Goal: Task Accomplishment & Management: Manage account settings

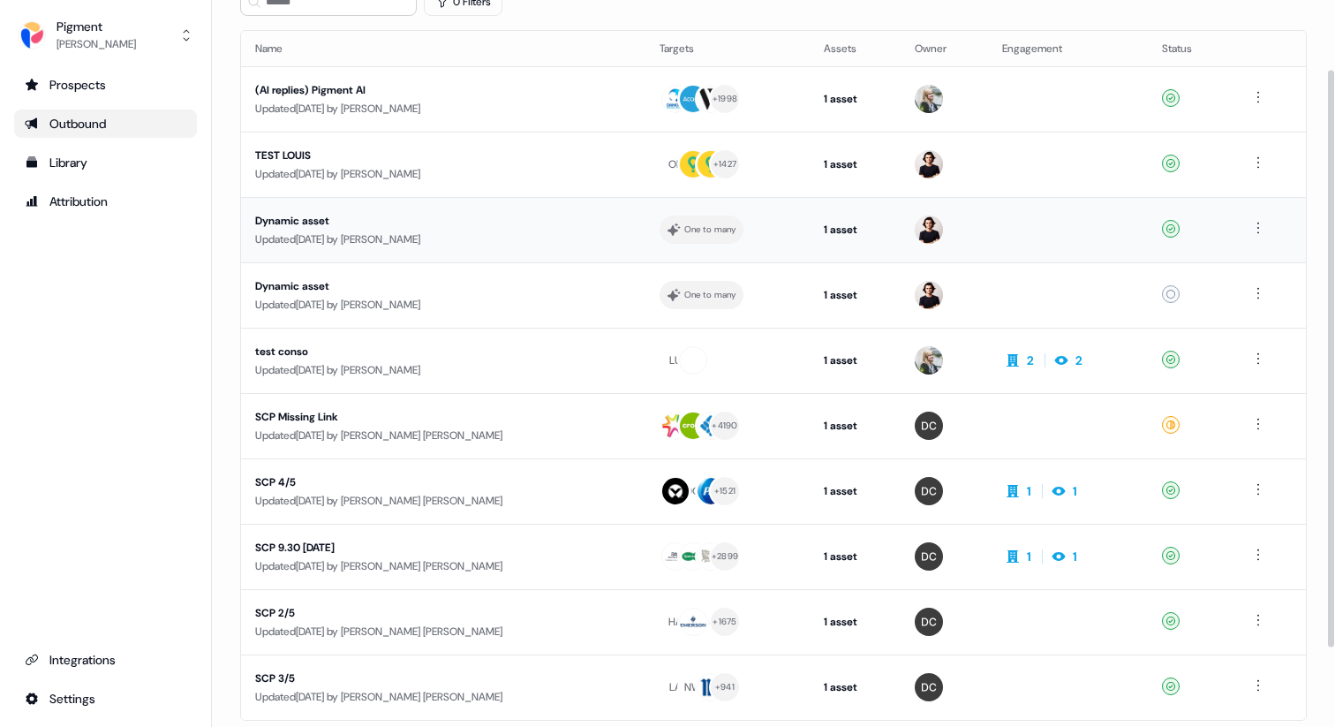
scroll to position [185, 0]
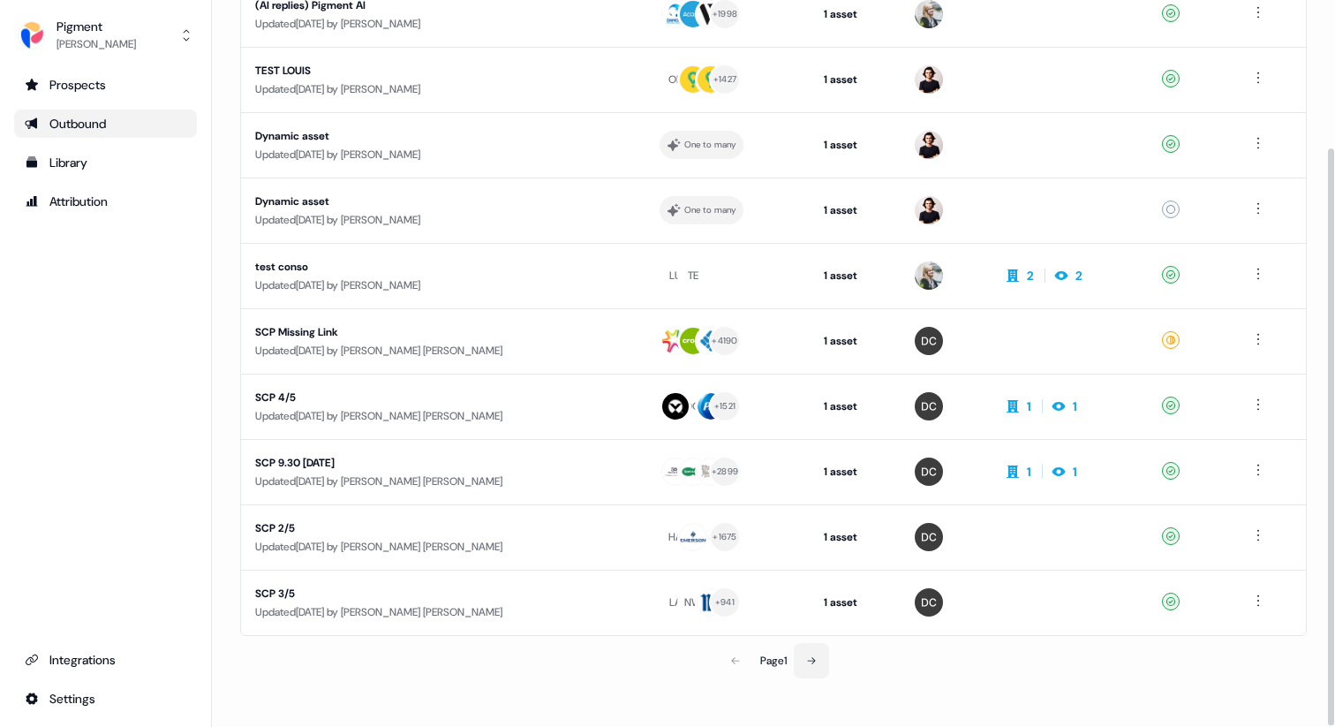
click at [812, 656] on icon at bounding box center [811, 660] width 11 height 11
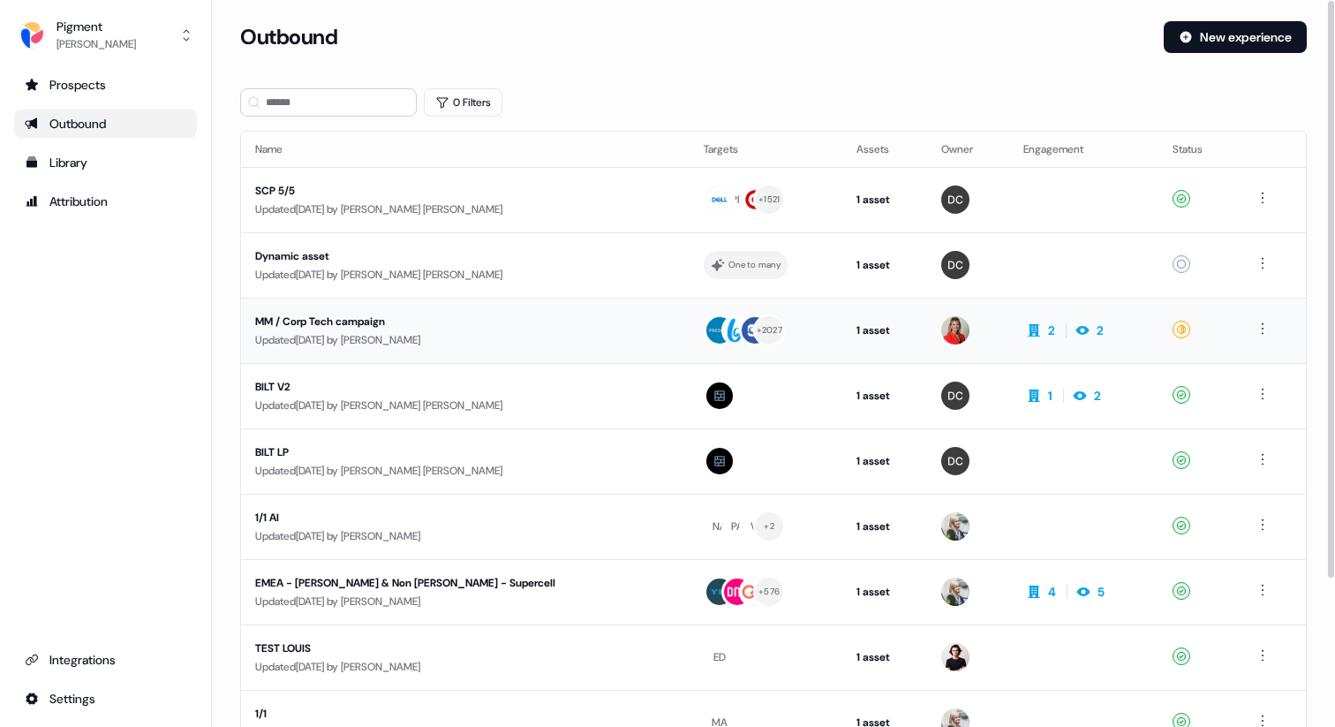
click at [448, 332] on div "Updated 1 month ago by Caroline Utt" at bounding box center [465, 340] width 420 height 18
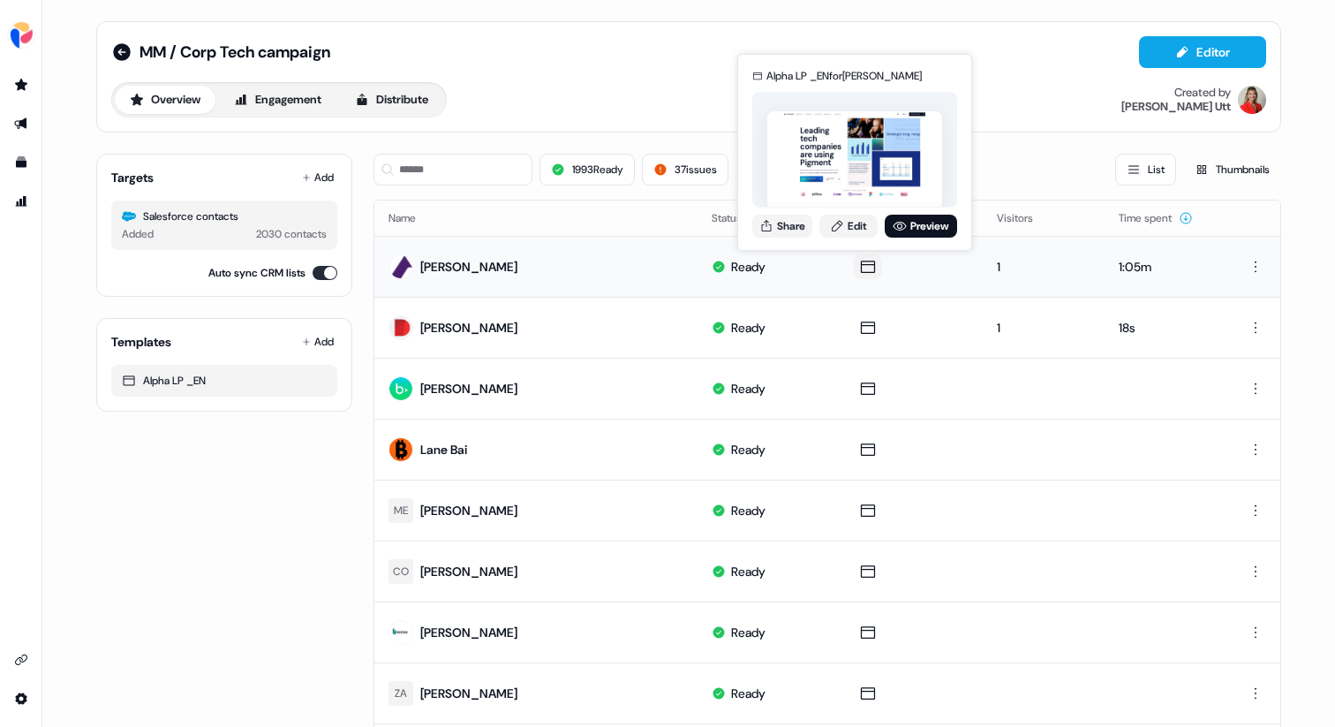
click at [857, 265] on icon at bounding box center [867, 267] width 21 height 18
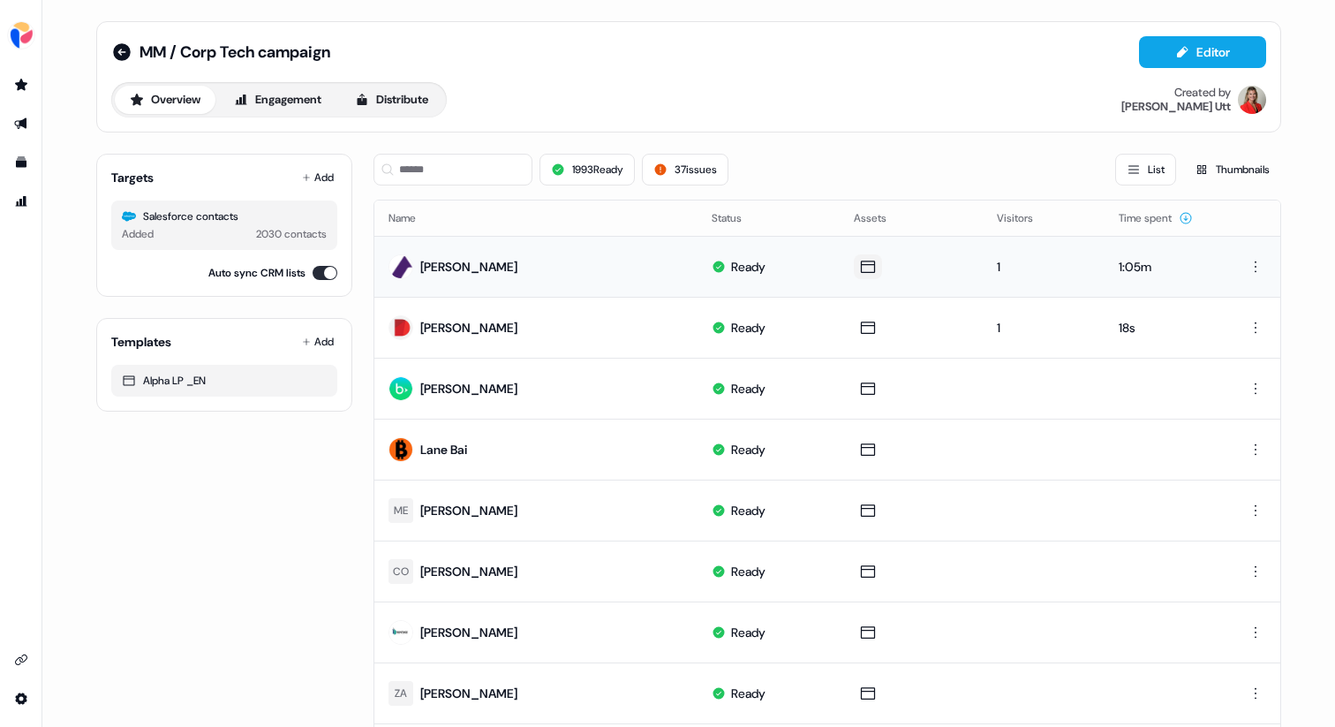
click at [857, 265] on icon at bounding box center [867, 267] width 21 height 18
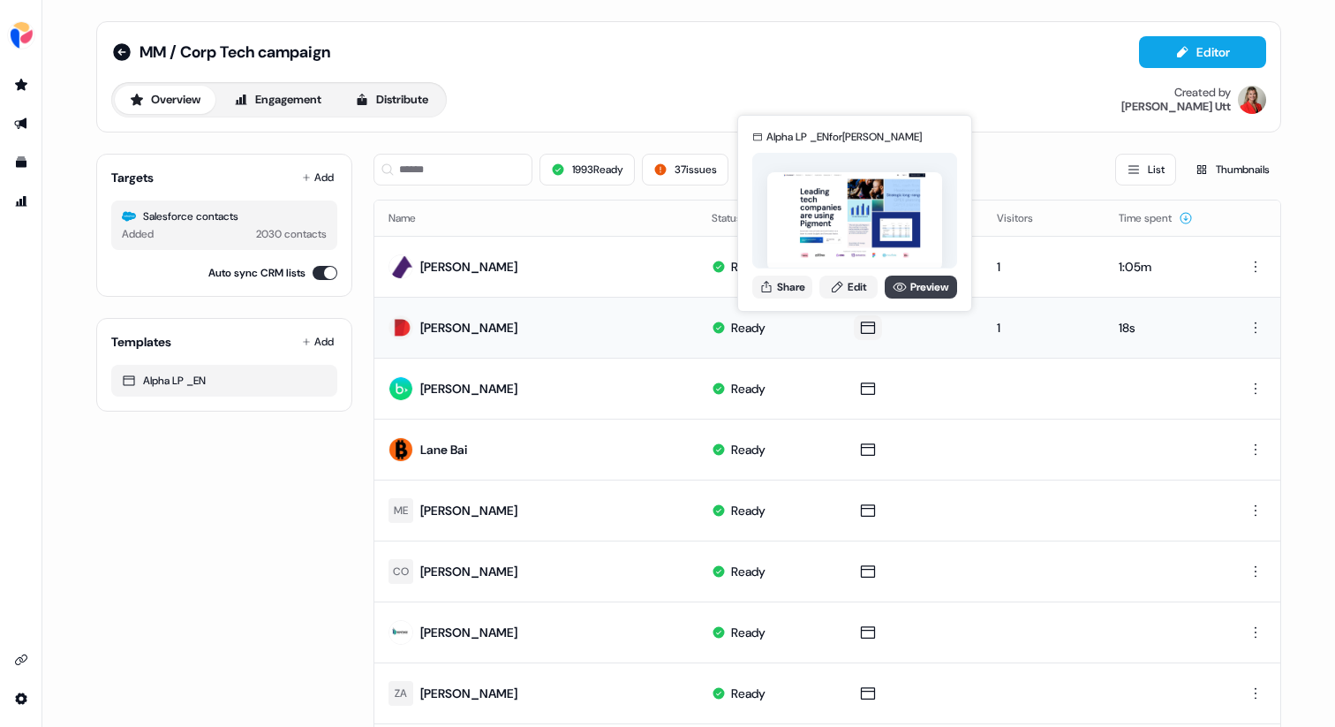
click at [920, 296] on link "Preview" at bounding box center [921, 287] width 72 height 23
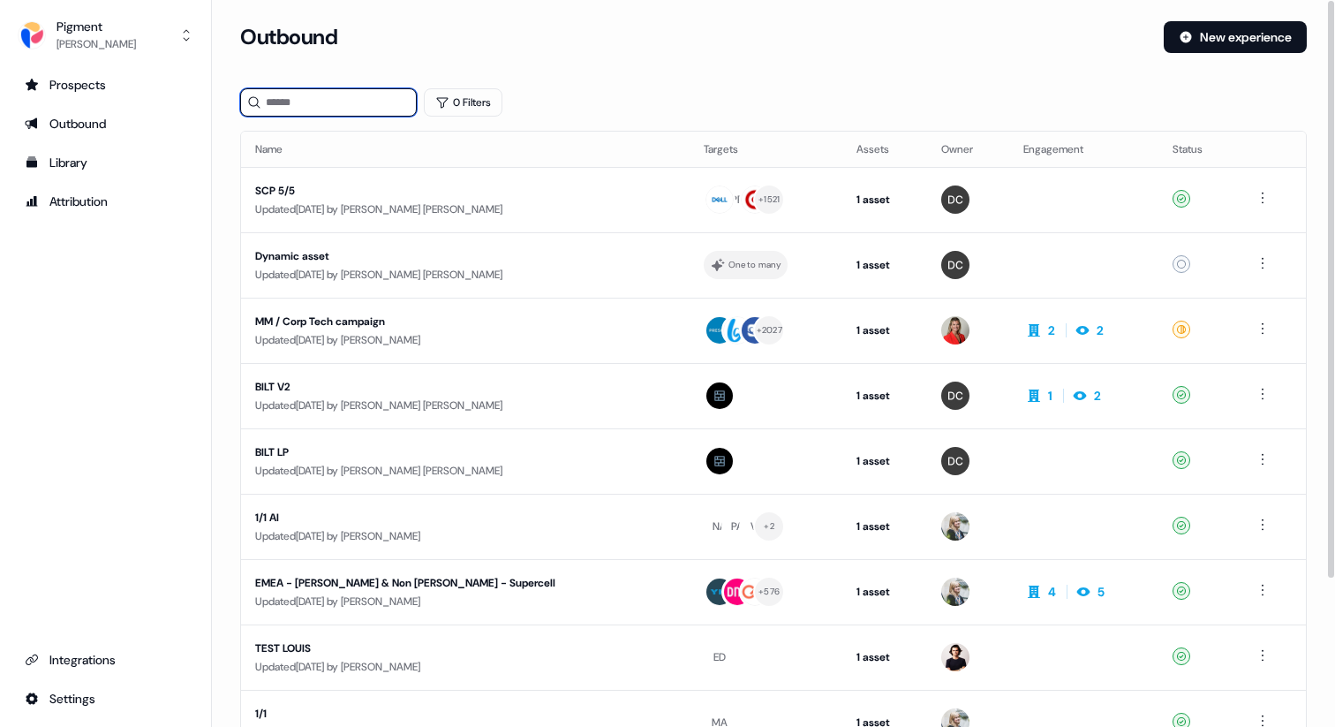
click at [307, 113] on input at bounding box center [328, 102] width 177 height 28
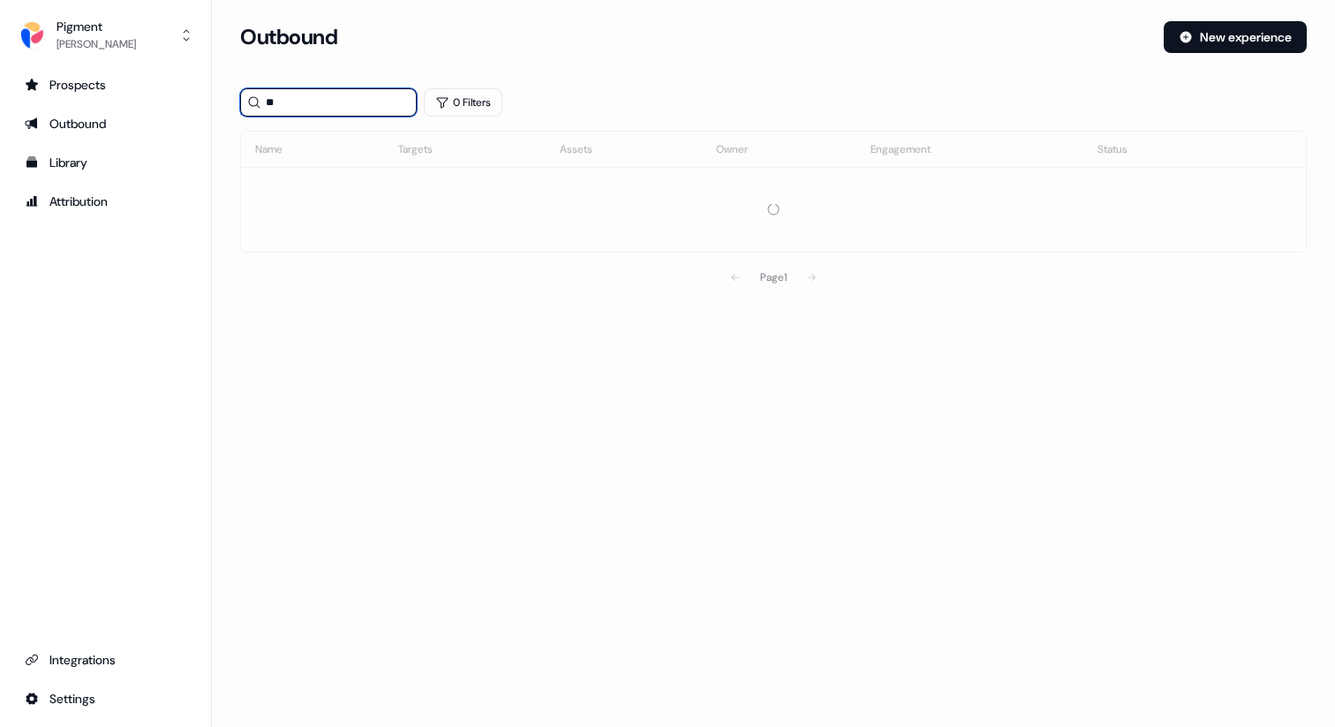
type input "*"
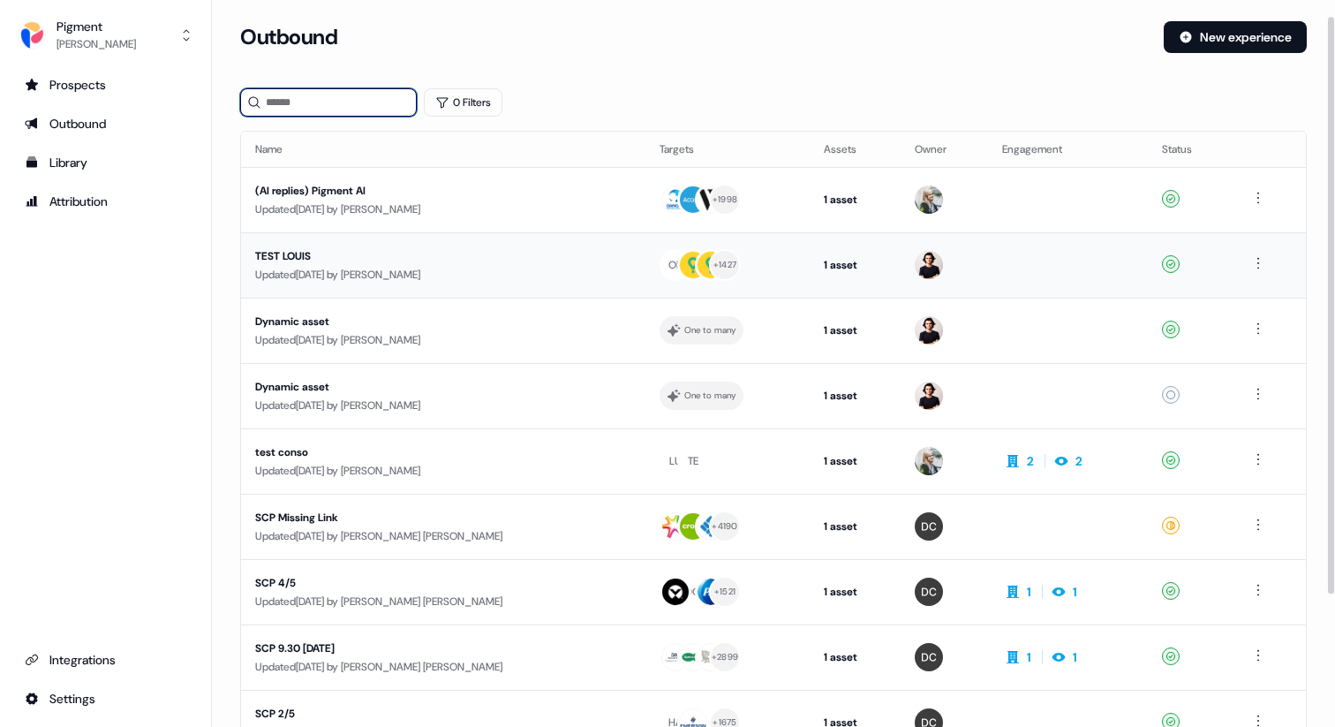
scroll to position [43, 0]
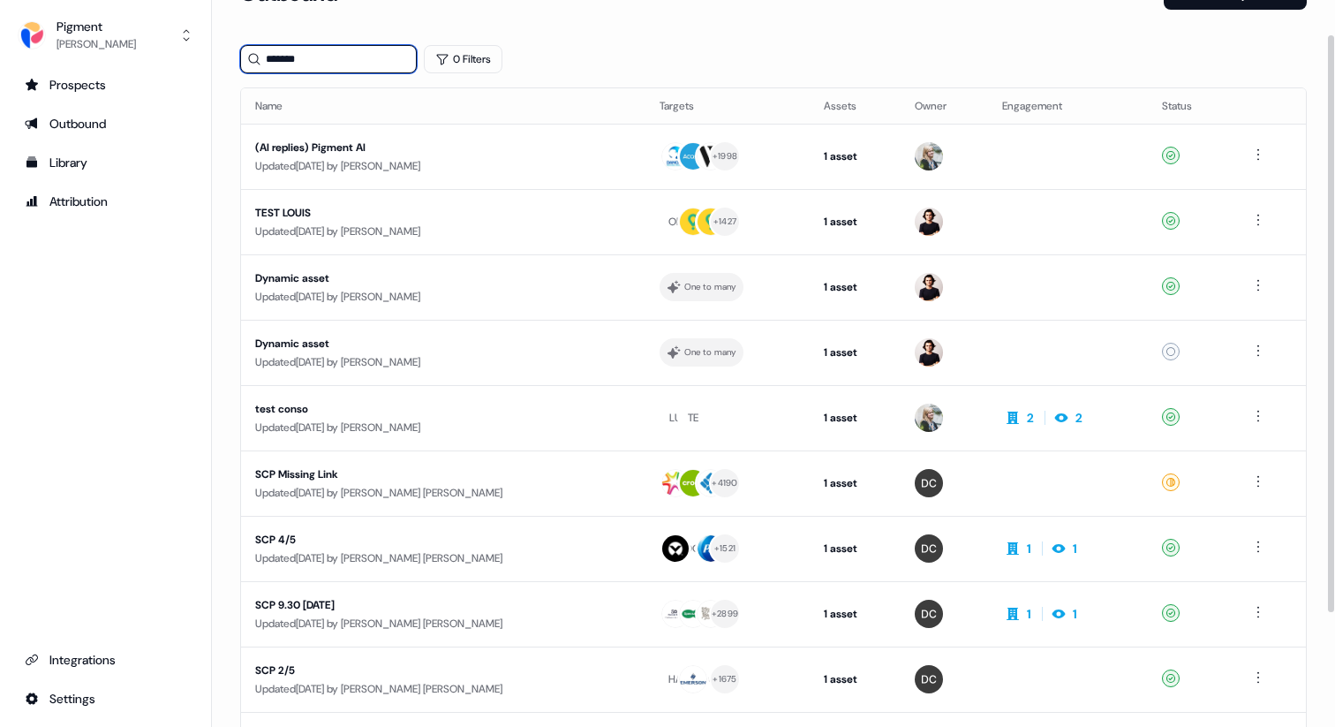
type input "*******"
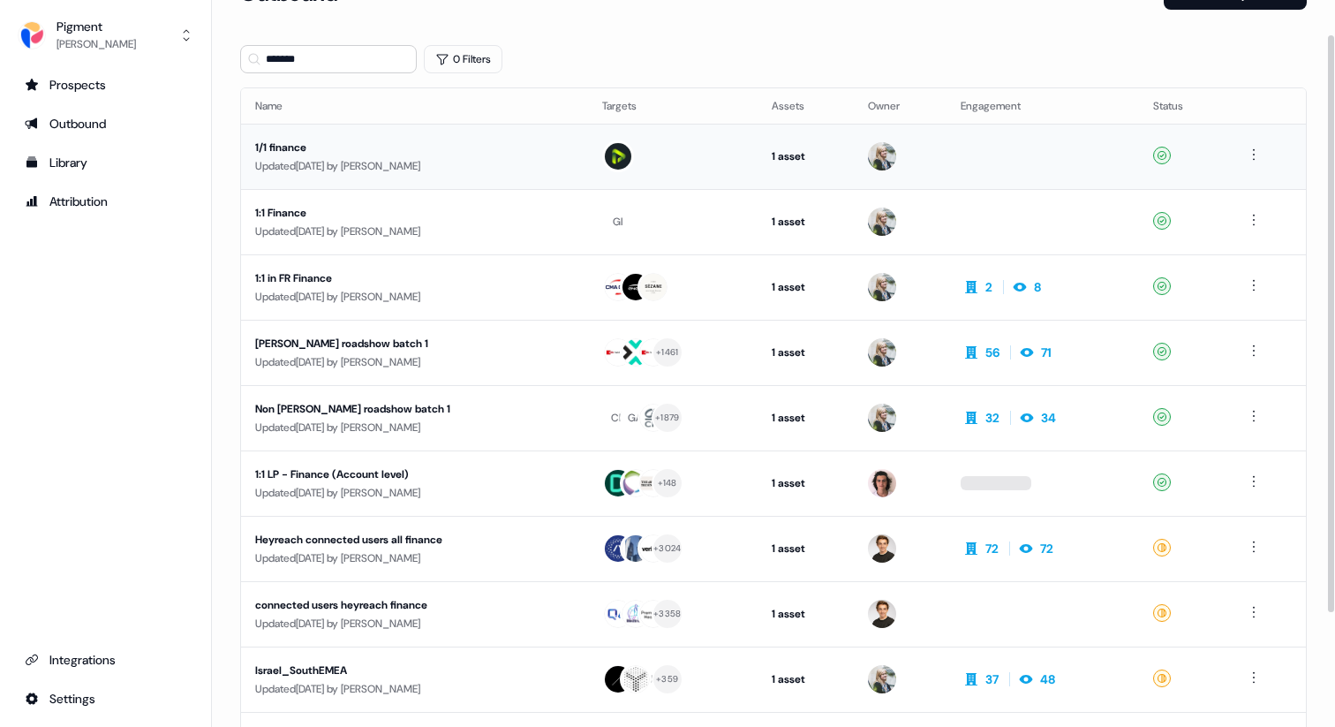
click at [359, 155] on div "1/1 finance" at bounding box center [414, 148] width 319 height 18
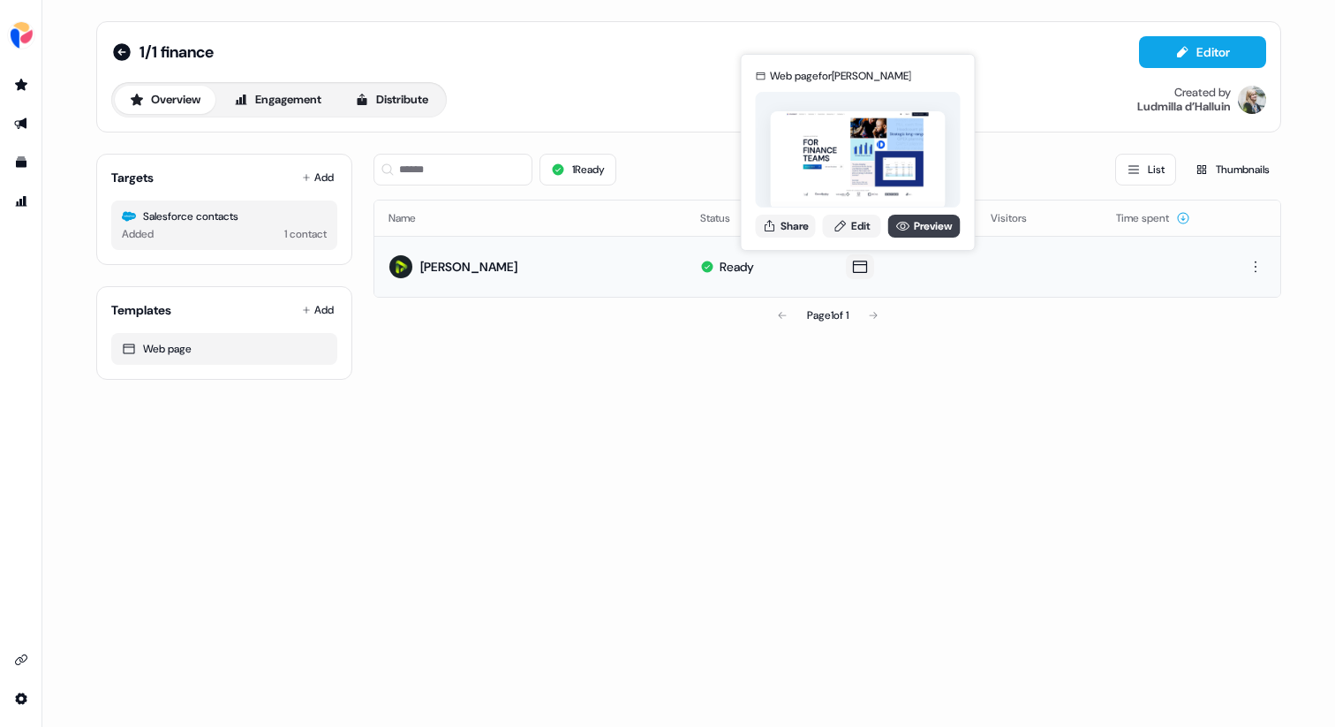
click at [910, 230] on link "Preview" at bounding box center [924, 226] width 72 height 23
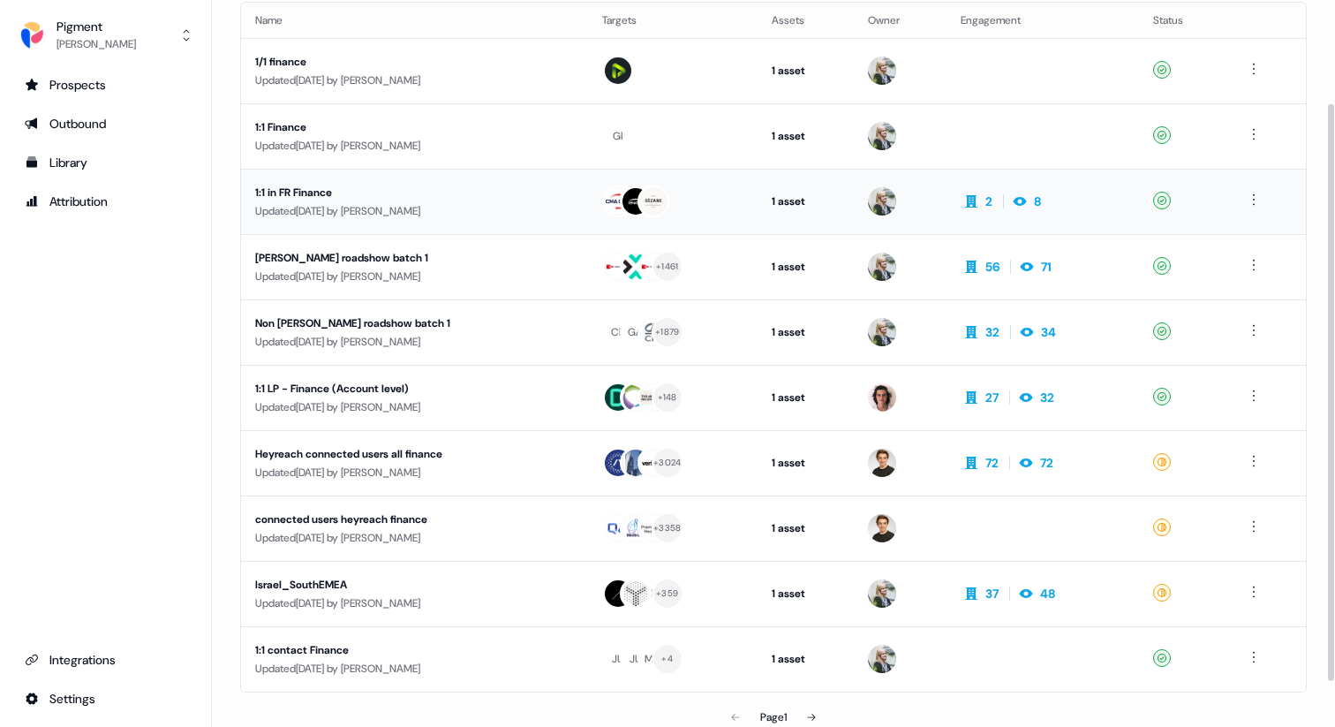
scroll to position [132, 0]
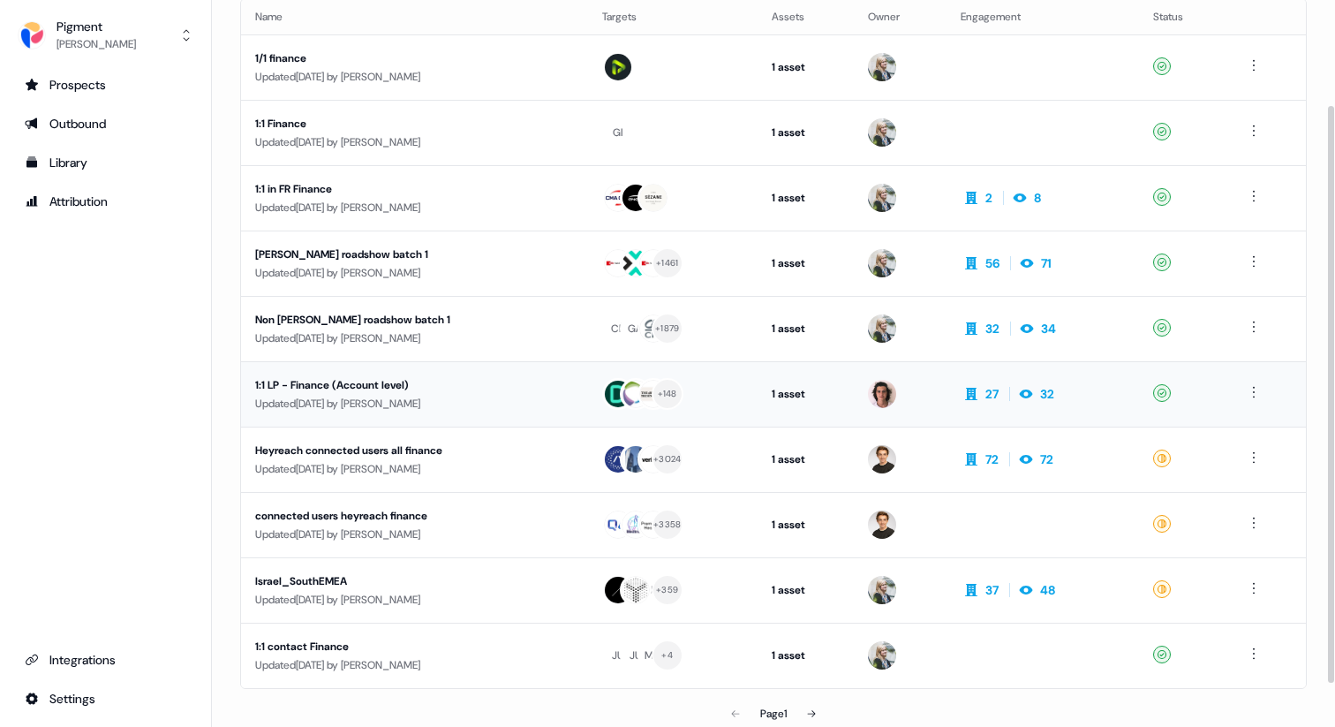
click at [431, 397] on div "Updated 7 months ago by Ludmilla d’Halluin" at bounding box center [414, 404] width 319 height 18
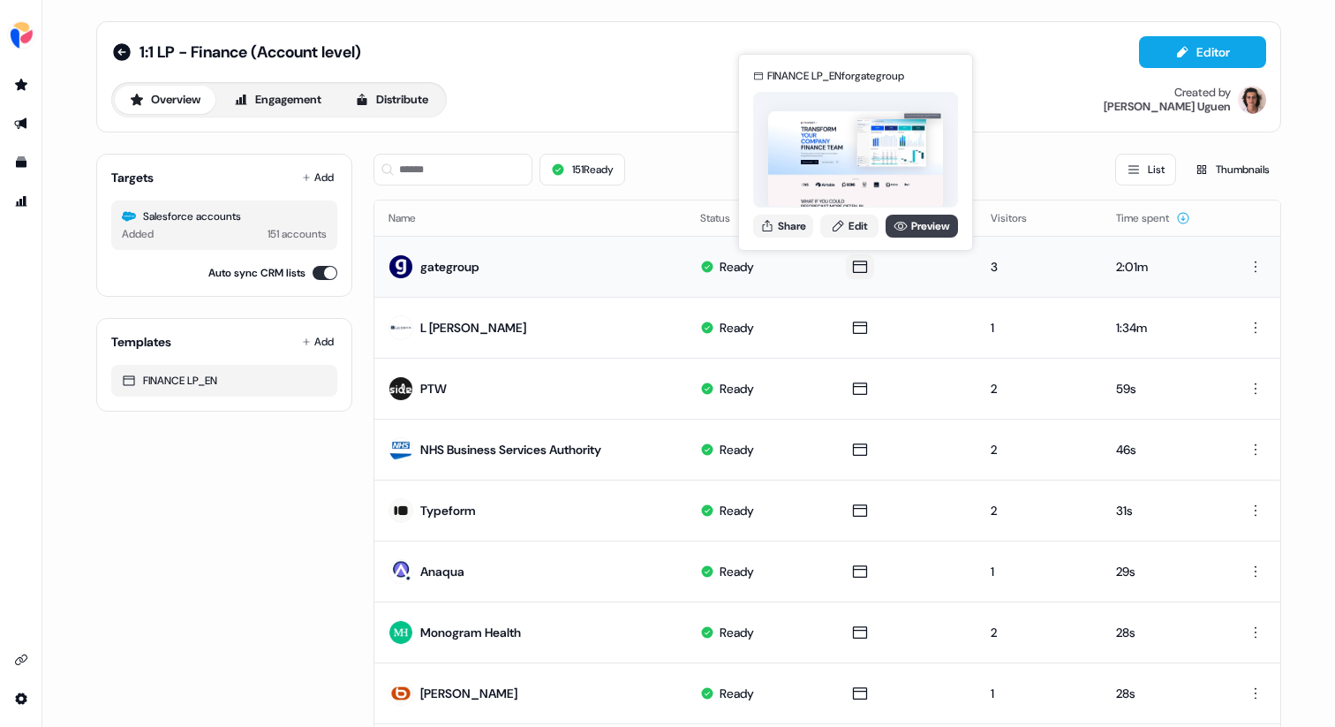
click at [913, 225] on link "Preview" at bounding box center [922, 226] width 72 height 23
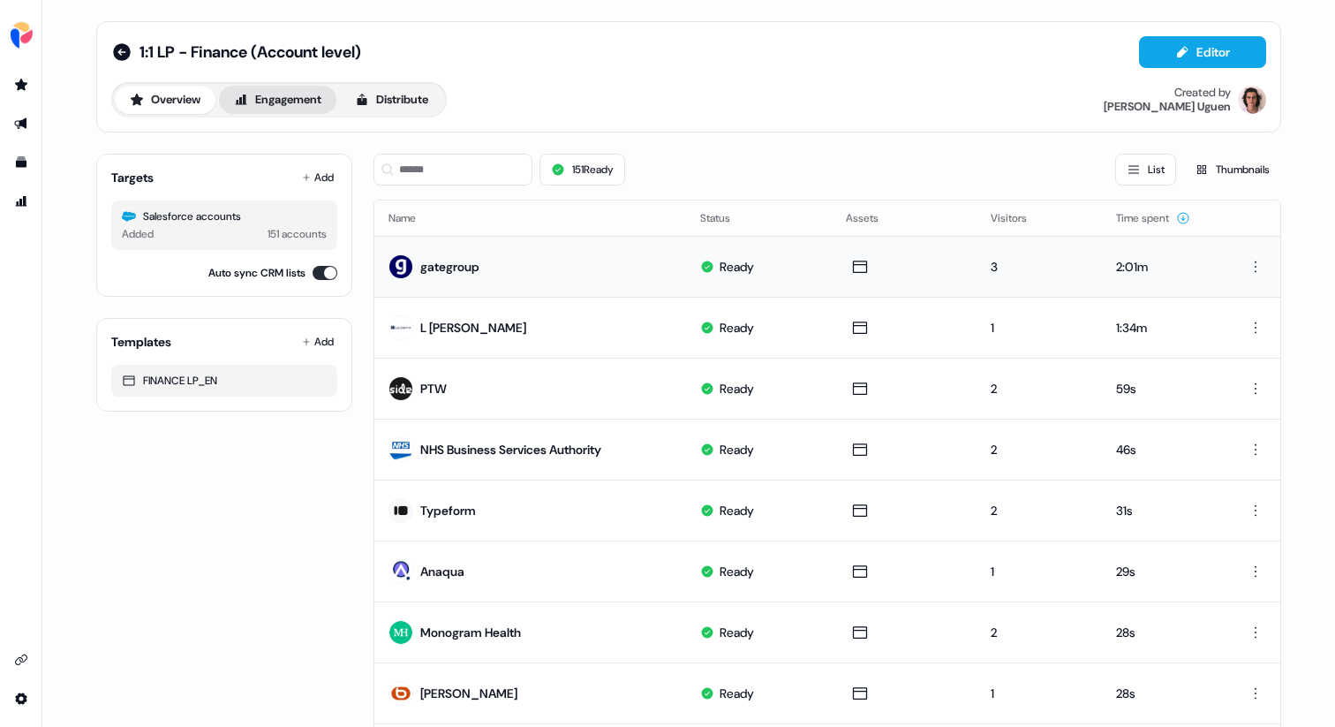
click at [280, 94] on button "Engagement" at bounding box center [277, 100] width 117 height 28
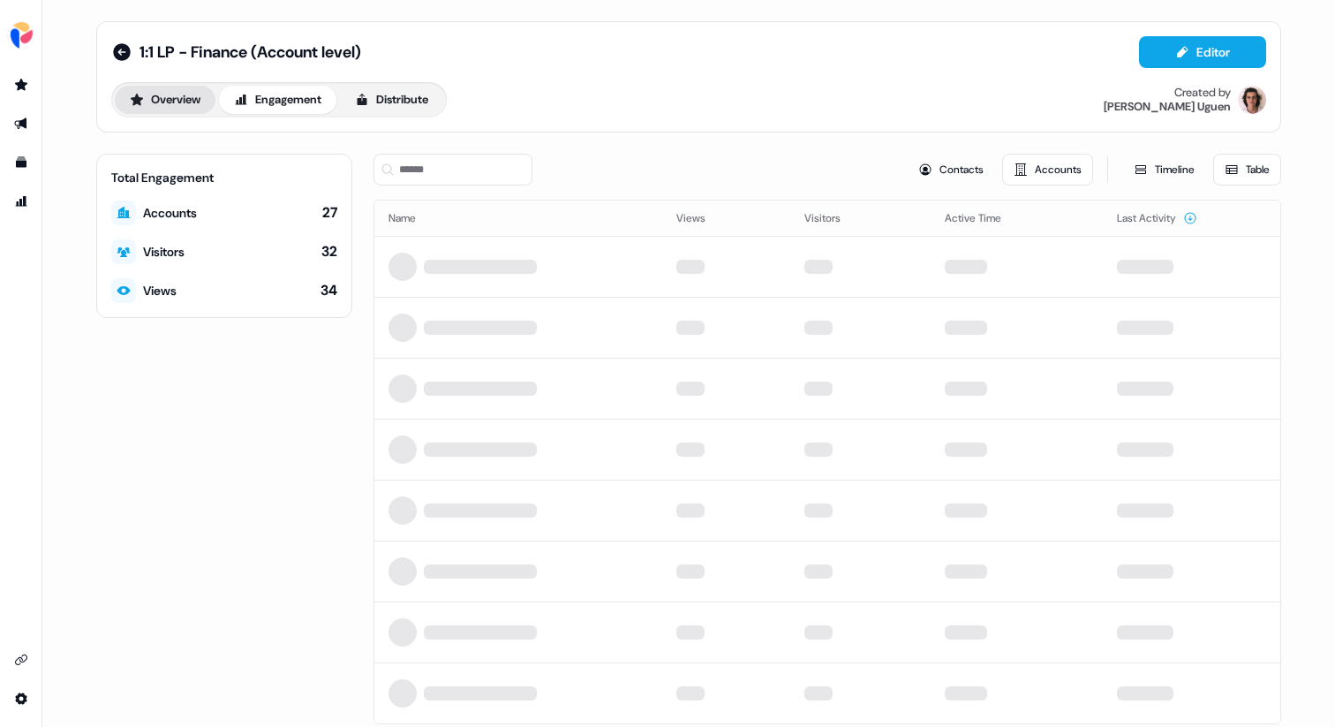
click at [149, 107] on button "Overview" at bounding box center [165, 100] width 101 height 28
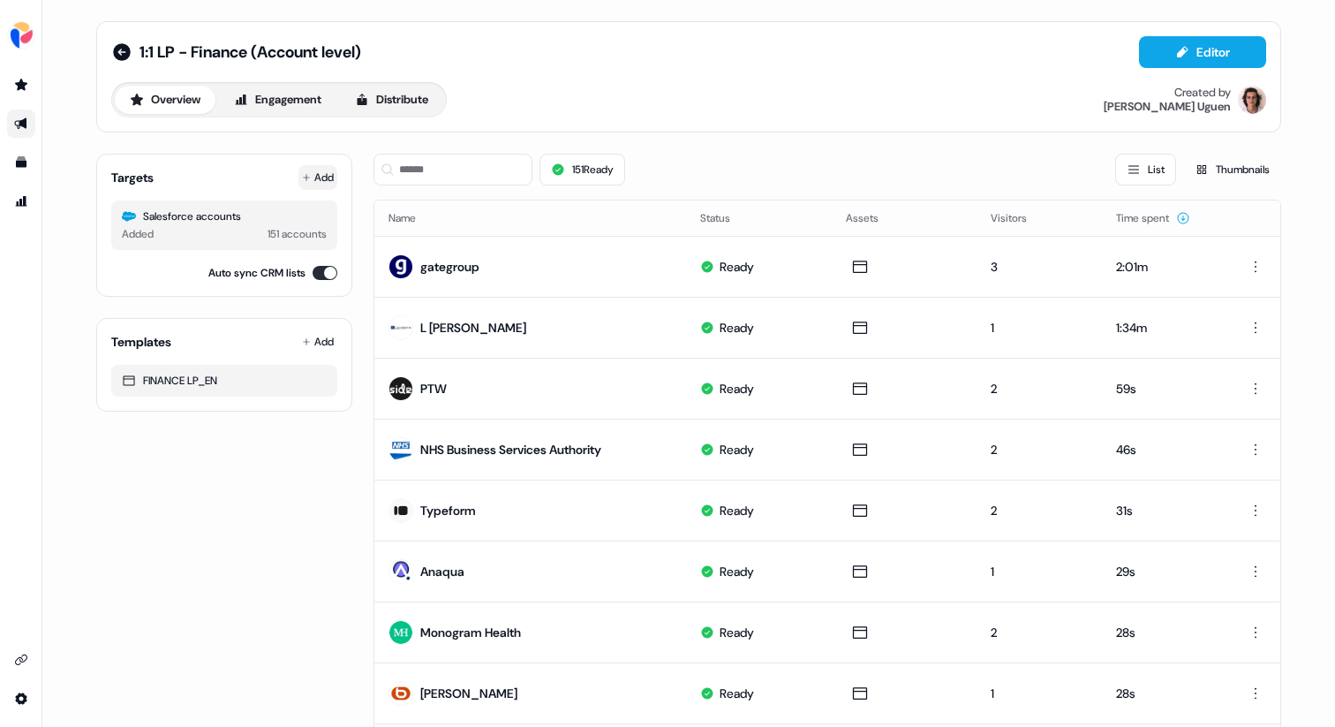
click at [318, 174] on button "Add" at bounding box center [317, 177] width 39 height 25
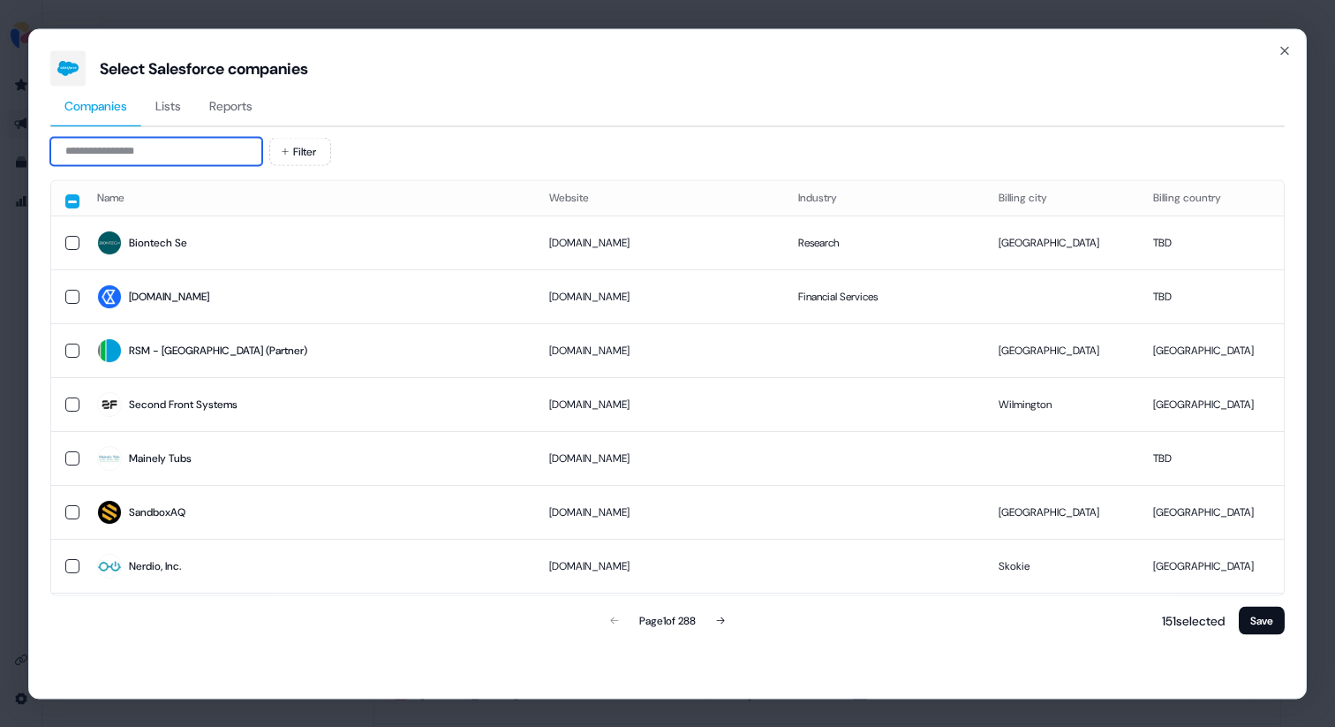
click at [208, 155] on input at bounding box center [156, 151] width 212 height 28
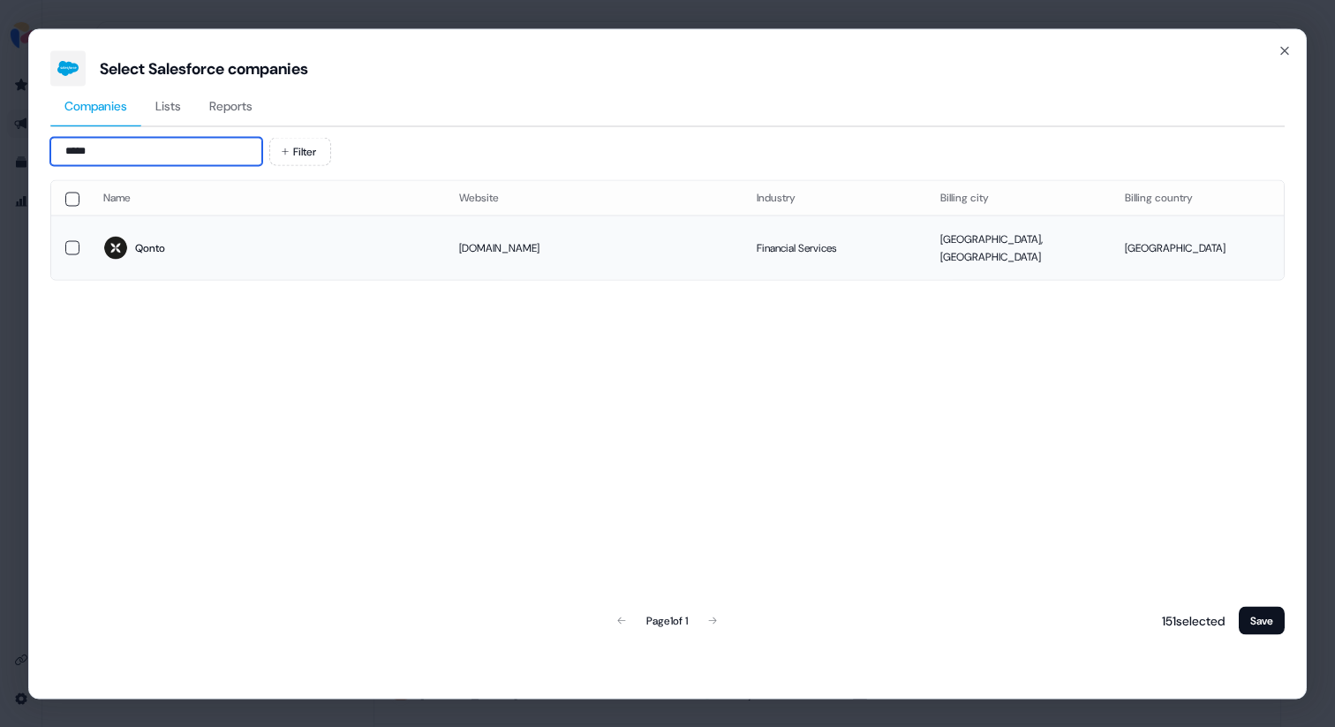
type input "*****"
click at [69, 243] on button "button" at bounding box center [72, 247] width 14 height 14
click at [1256, 629] on button "Save" at bounding box center [1262, 620] width 46 height 28
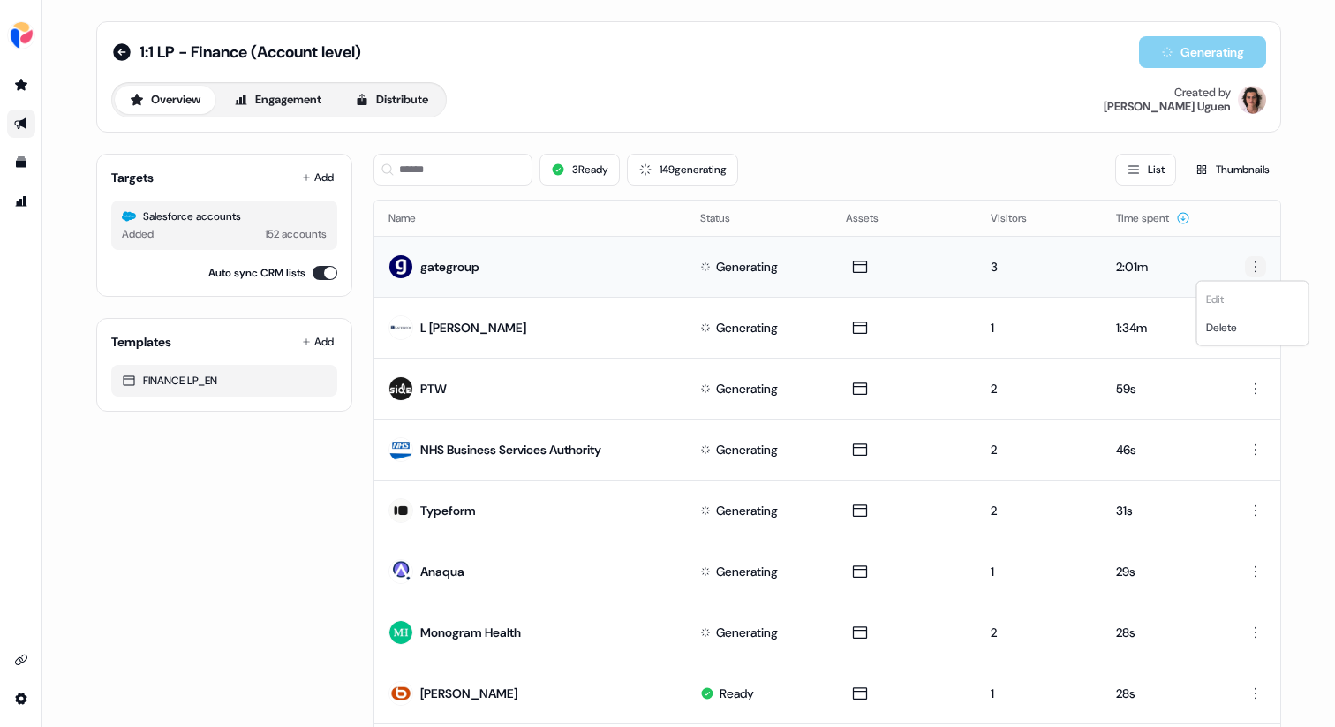
click at [1253, 267] on html "For the best experience switch devices to a bigger screen. Go to Userled.io 1:1…" at bounding box center [667, 363] width 1335 height 727
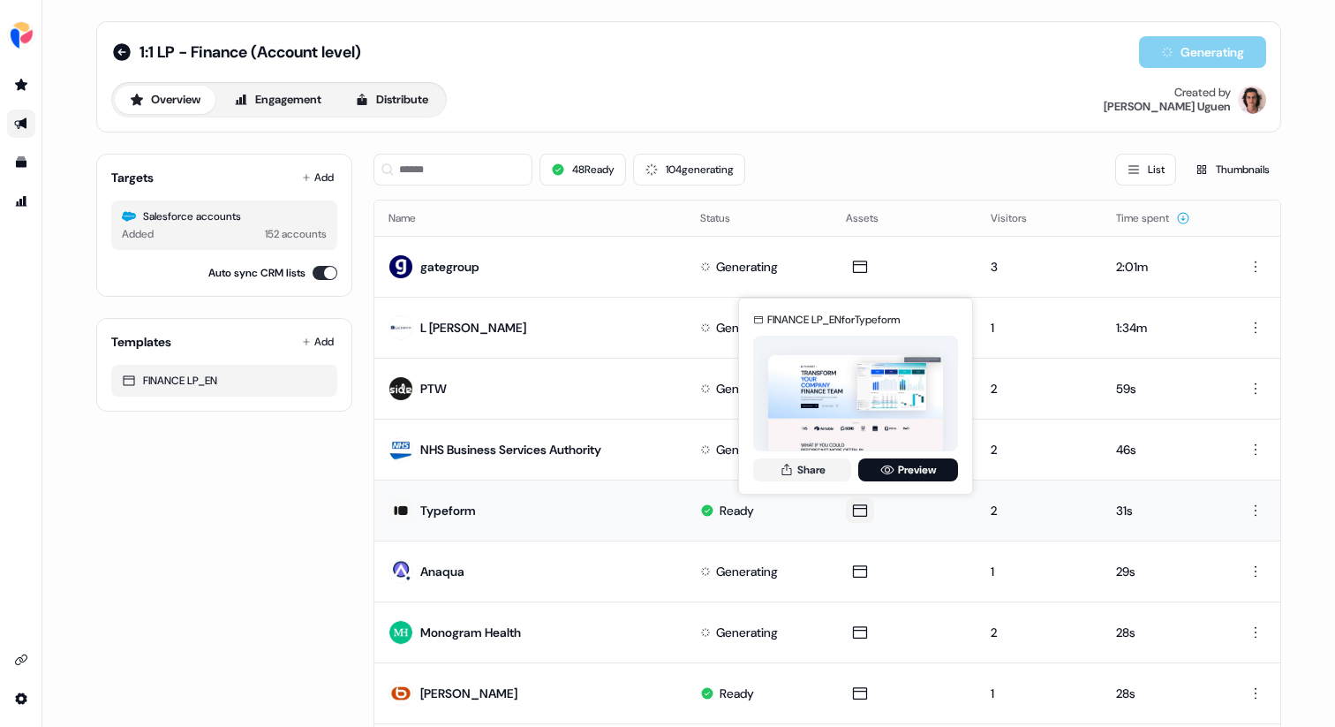
click at [861, 511] on icon at bounding box center [860, 510] width 14 height 12
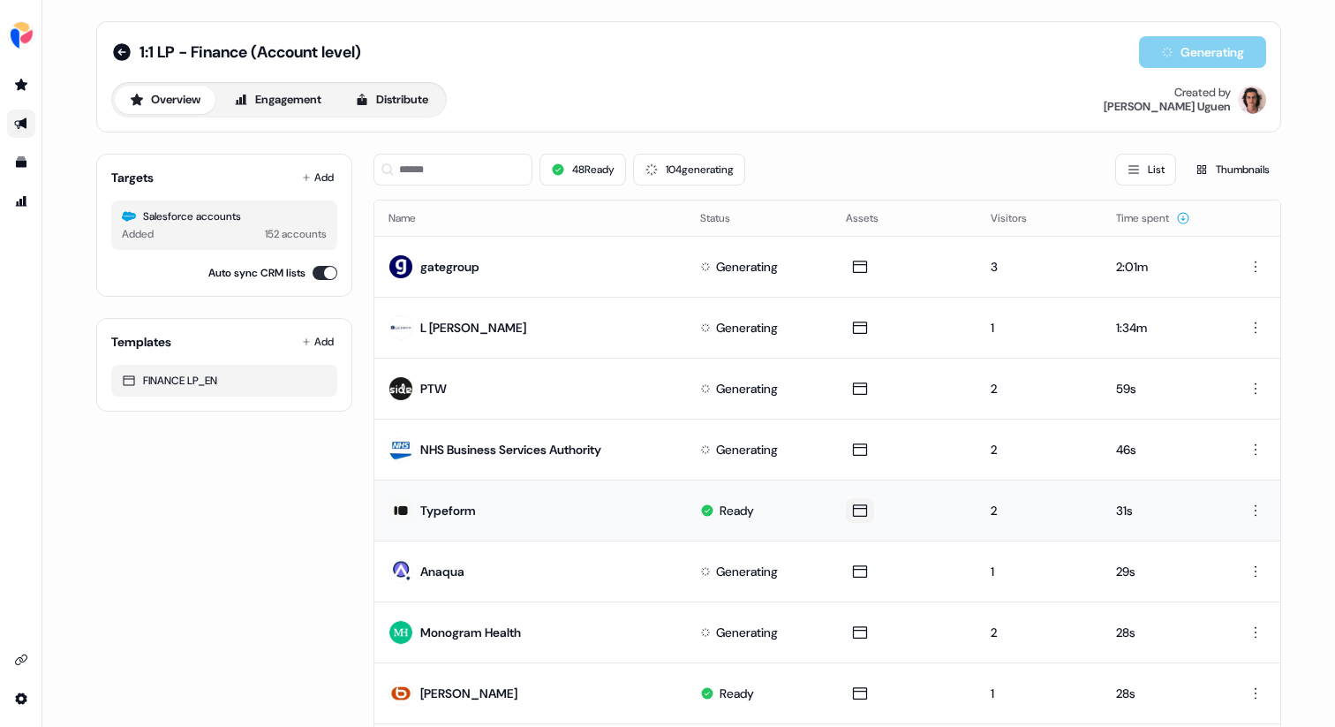
click at [861, 511] on icon at bounding box center [860, 510] width 14 height 12
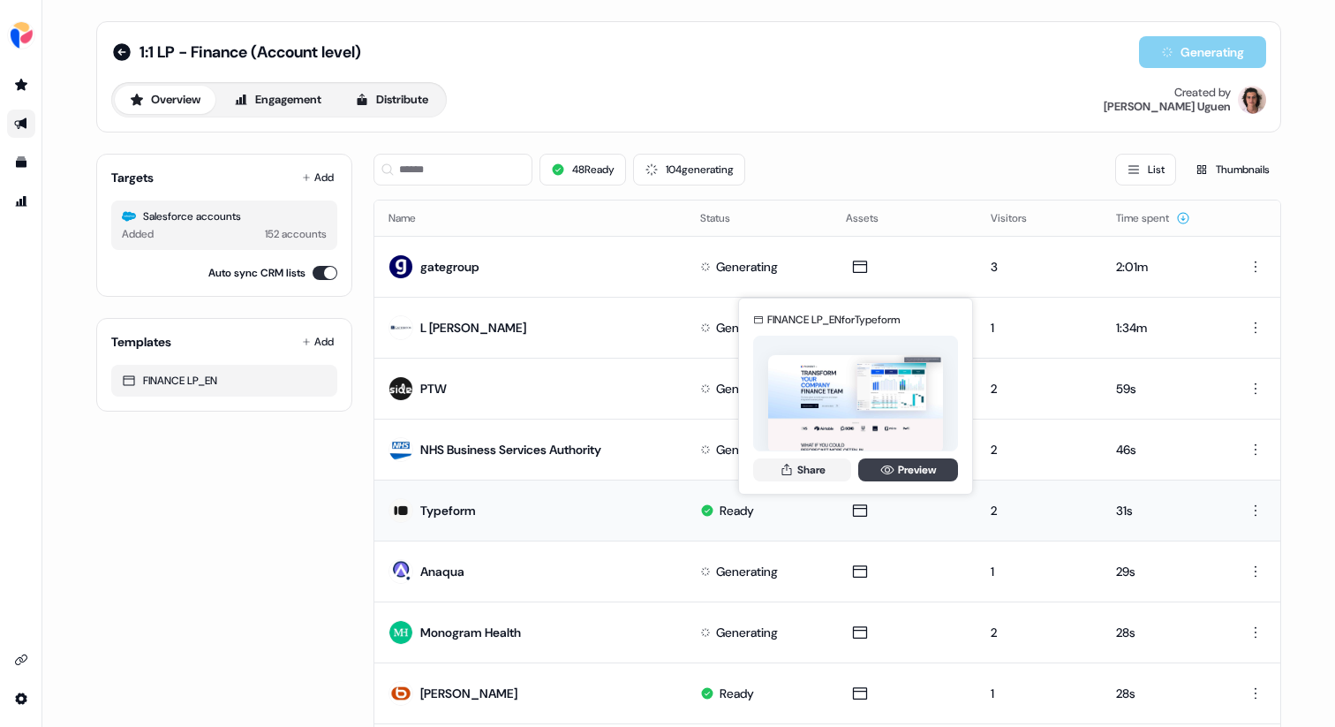
click at [898, 474] on link "Preview" at bounding box center [908, 469] width 100 height 23
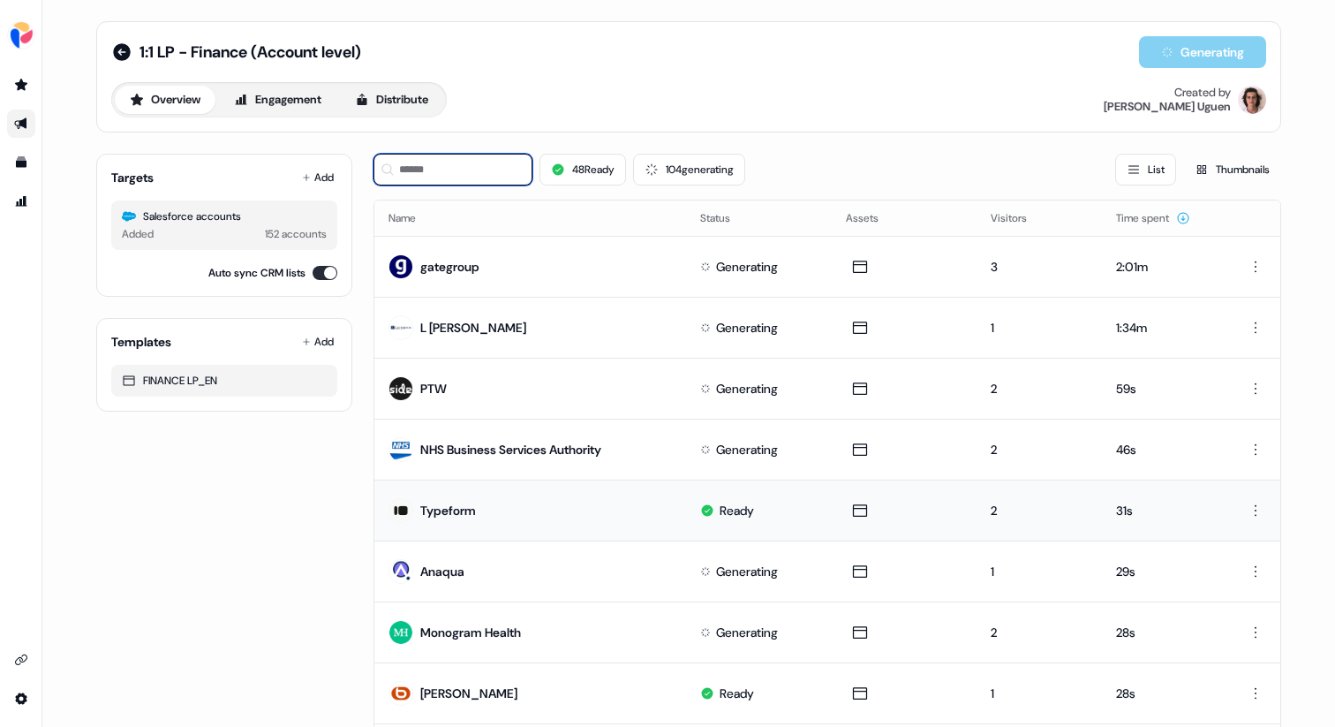
click at [427, 168] on input at bounding box center [453, 170] width 159 height 32
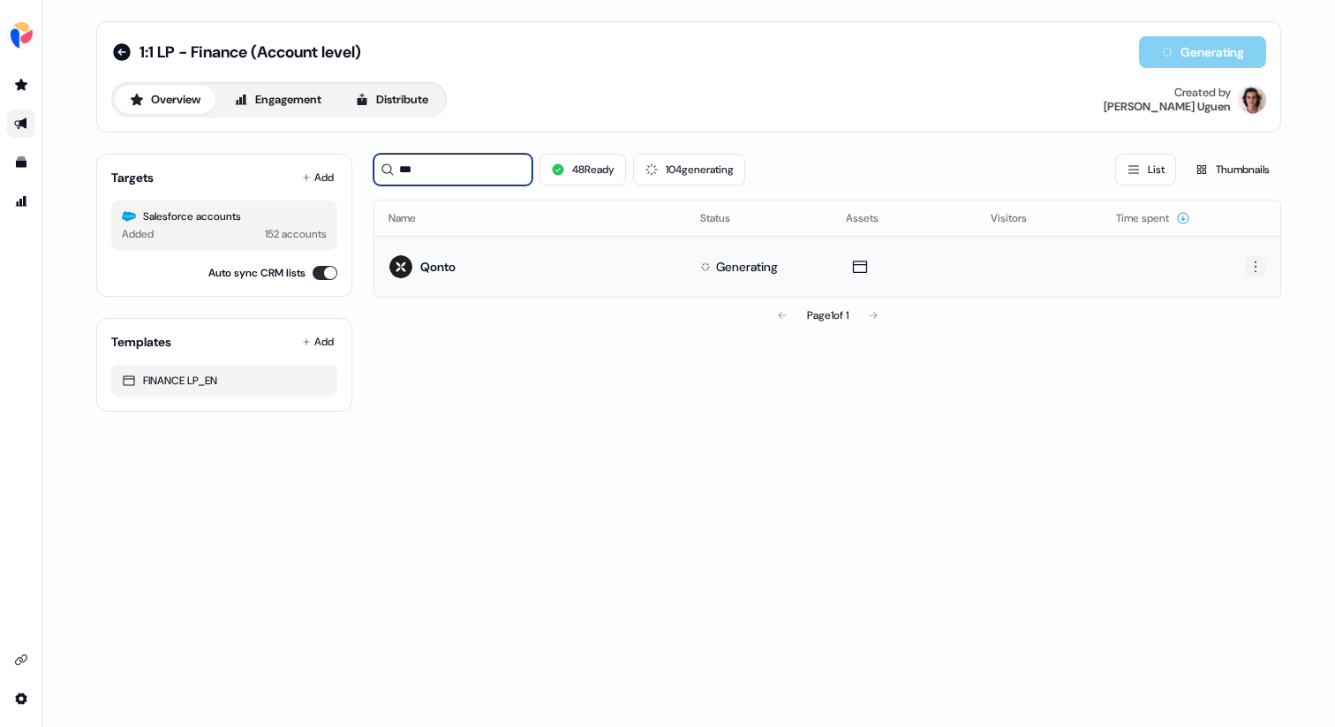
type input "***"
click at [1259, 265] on html "For the best experience switch devices to a bigger screen. Go to Userled.io 1:1…" at bounding box center [667, 363] width 1335 height 727
click at [1079, 309] on html "For the best experience switch devices to a bigger screen. Go to Userled.io 1:1…" at bounding box center [667, 363] width 1335 height 727
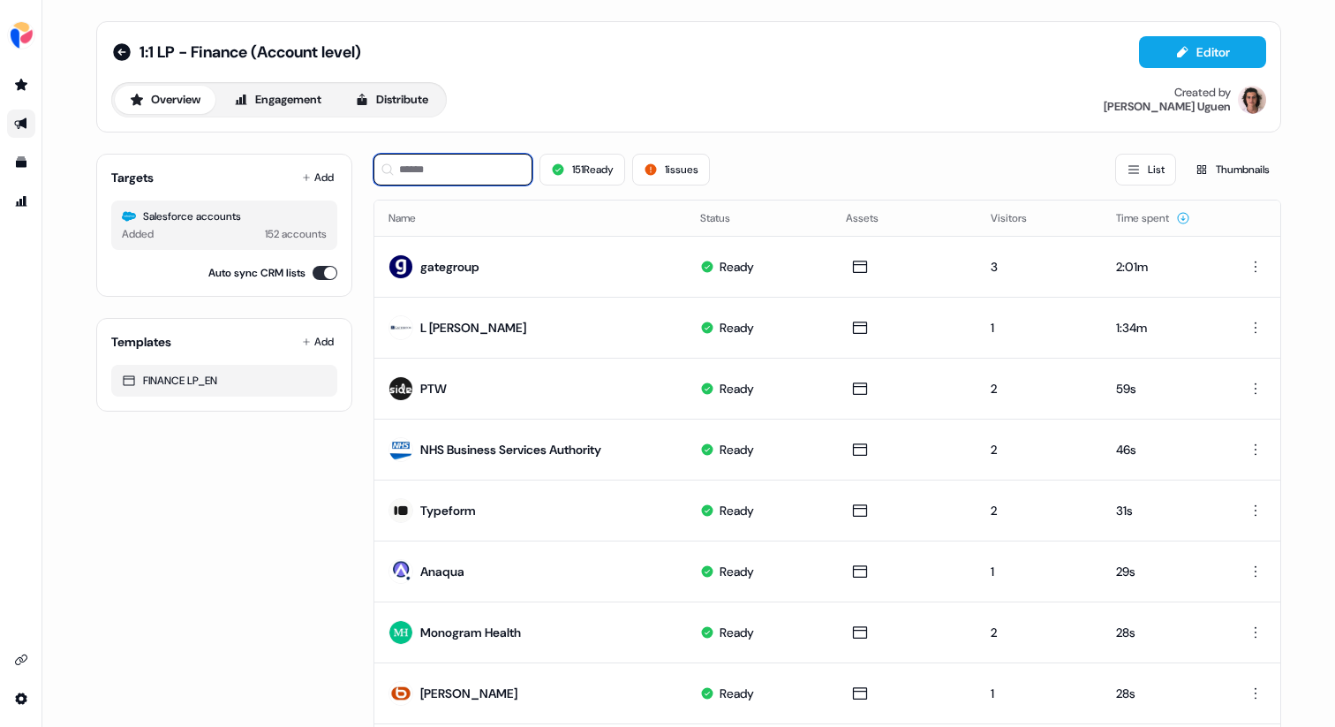
click at [457, 175] on input at bounding box center [453, 170] width 159 height 32
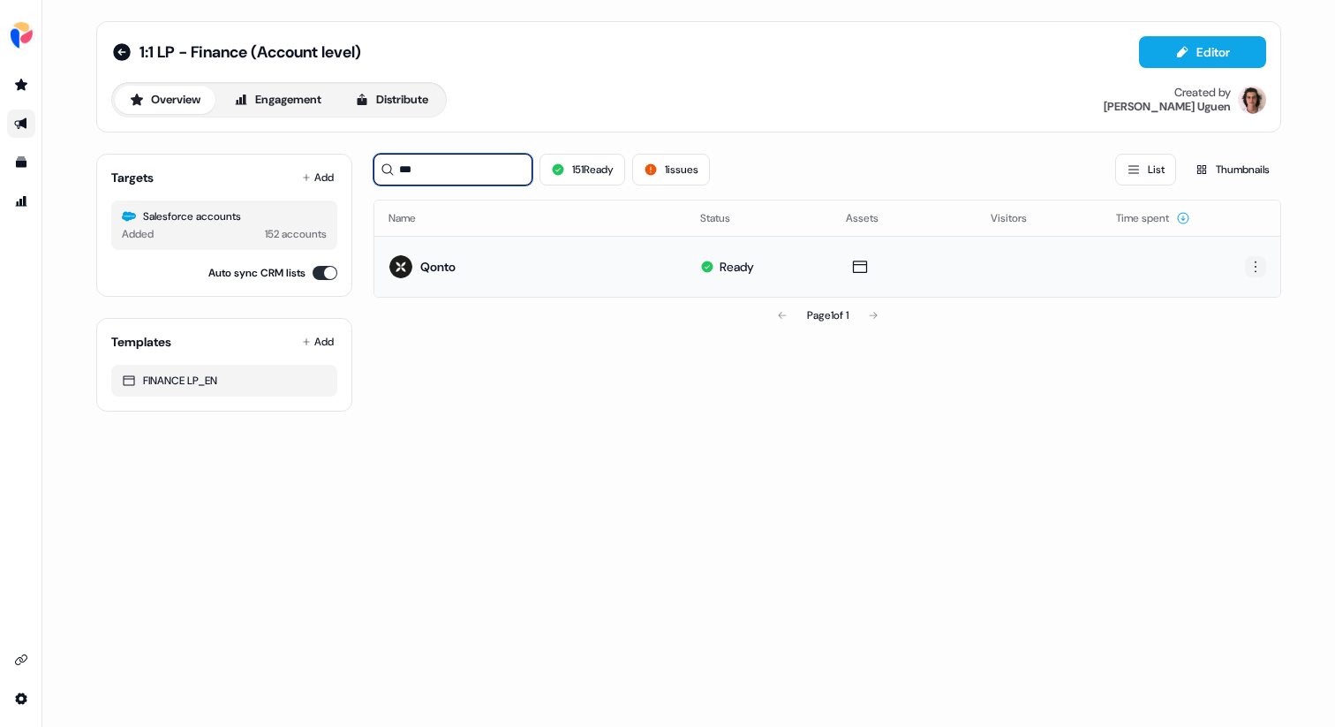
type input "***"
click at [1257, 265] on html "For the best experience switch devices to a bigger screen. Go to [DOMAIN_NAME] …" at bounding box center [667, 363] width 1335 height 727
click at [1235, 295] on div "Edit" at bounding box center [1256, 299] width 104 height 28
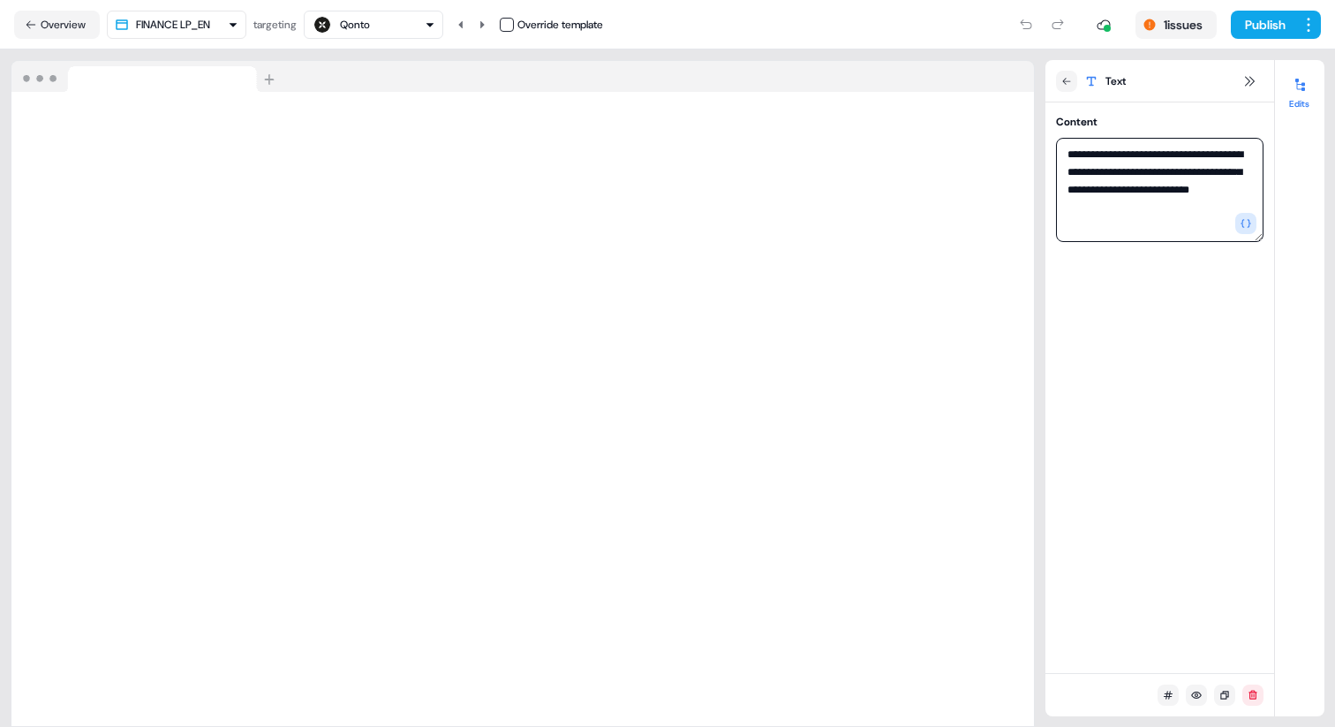
drag, startPoint x: 1168, startPoint y: 209, endPoint x: 1098, endPoint y: 209, distance: 70.6
click at [1098, 209] on textarea "**********" at bounding box center [1160, 190] width 208 height 104
type textarea "**********"
click at [1244, 80] on icon at bounding box center [1250, 81] width 14 height 14
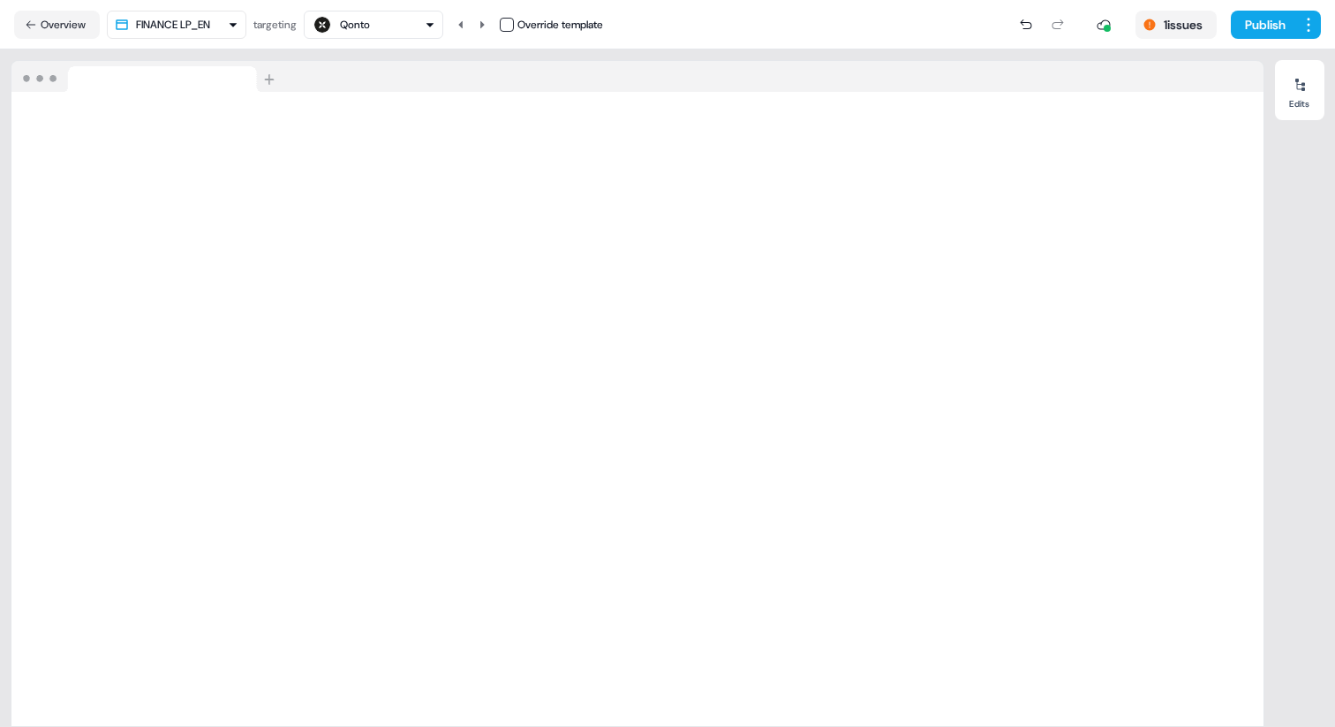
click at [1107, 45] on nav "Overview FINANCE LP_EN targeting Qonto Override template 1 issues Publish" at bounding box center [667, 24] width 1335 height 49
click at [1099, 59] on div "Loading your site.." at bounding box center [637, 387] width 1275 height 677
click at [1280, 21] on button "Publish" at bounding box center [1263, 25] width 65 height 28
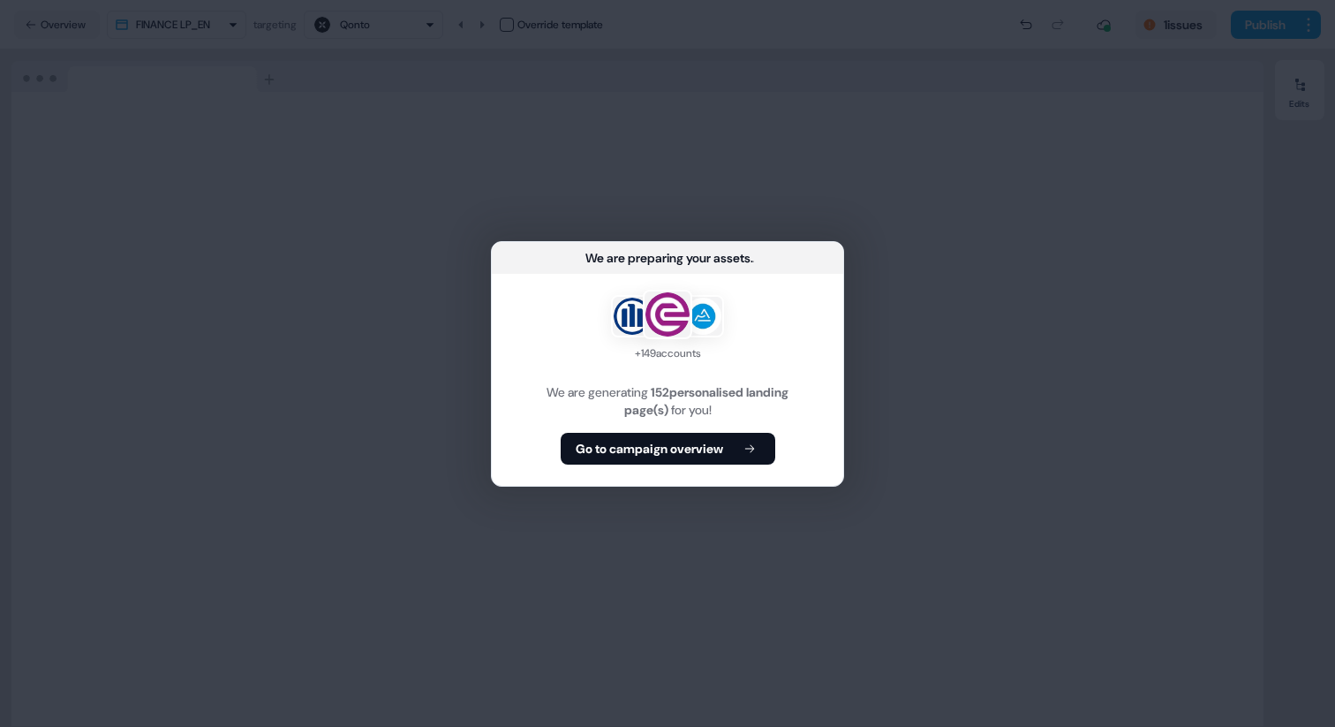
click at [824, 154] on div "We are preparing your assets ... + 149 accounts We are generating 152 personali…" at bounding box center [667, 363] width 1335 height 727
click at [795, 364] on div "+ 149 accounts We are generating 152 personalised landing page(s) for you! Go t…" at bounding box center [667, 380] width 351 height 212
click at [925, 281] on div "We are preparing your assets ... + 149 accounts We are generating 152 personali…" at bounding box center [667, 363] width 1335 height 727
click at [688, 251] on div "We are preparing your assets" at bounding box center [667, 258] width 165 height 18
click at [1243, 49] on div "We are preparing your assets ... + 149 accounts We are generating 152 personali…" at bounding box center [667, 363] width 1335 height 727
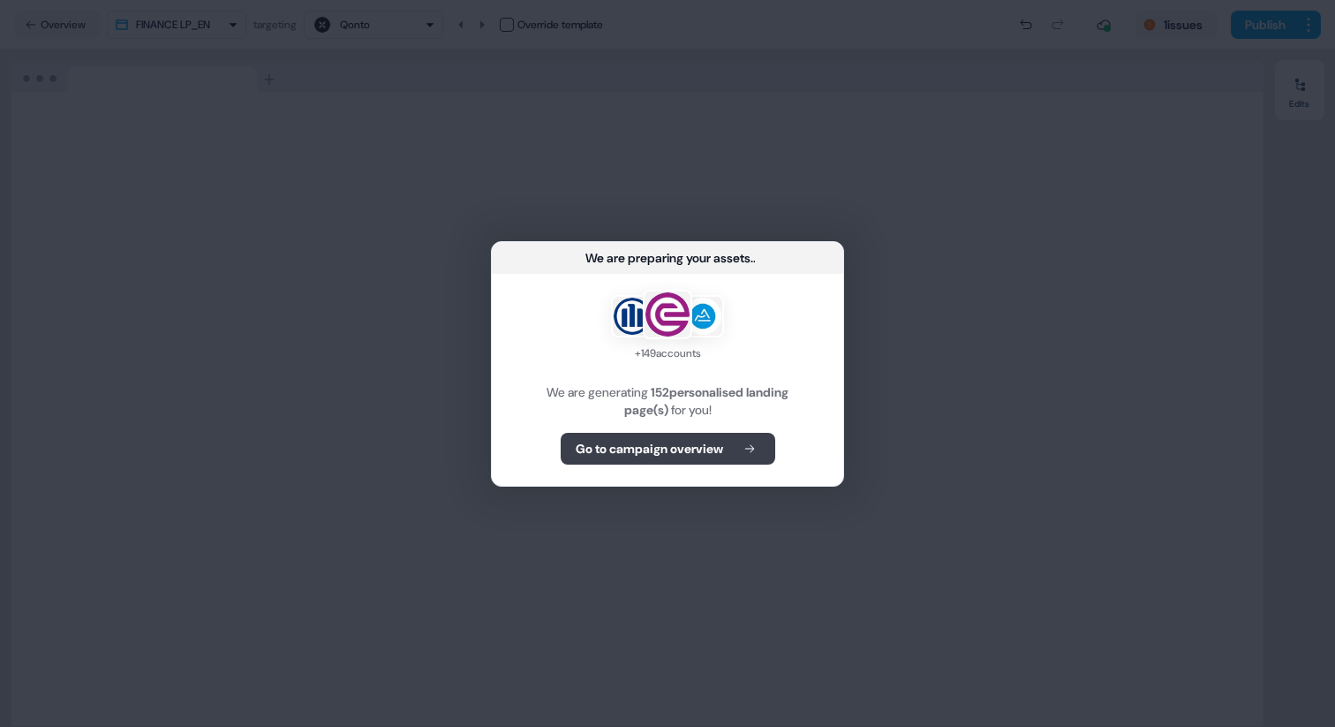
click at [662, 463] on button "Go to campaign overview" at bounding box center [668, 449] width 215 height 32
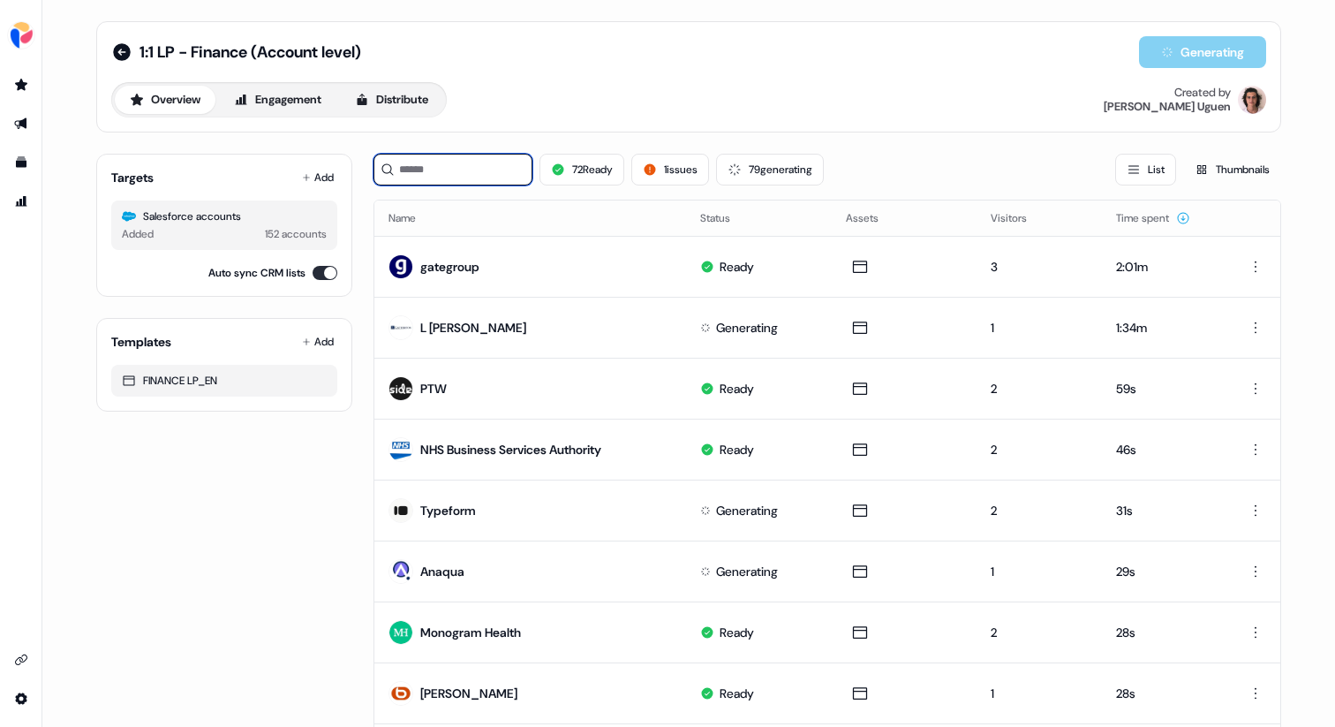
click at [459, 171] on input at bounding box center [453, 170] width 159 height 32
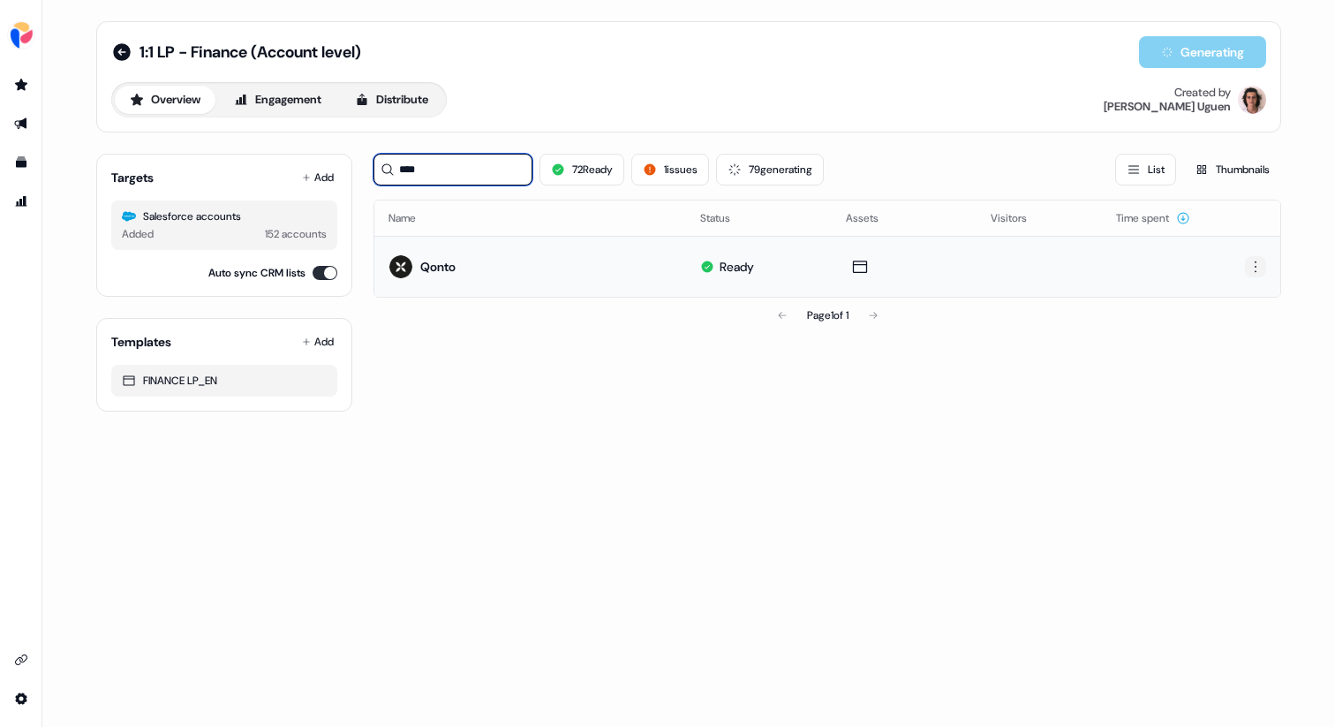
type input "****"
click at [1262, 261] on html "For the best experience switch devices to a bigger screen. Go to [DOMAIN_NAME] …" at bounding box center [667, 363] width 1335 height 727
click at [937, 265] on html "For the best experience switch devices to a bigger screen. Go to [DOMAIN_NAME] …" at bounding box center [667, 363] width 1335 height 727
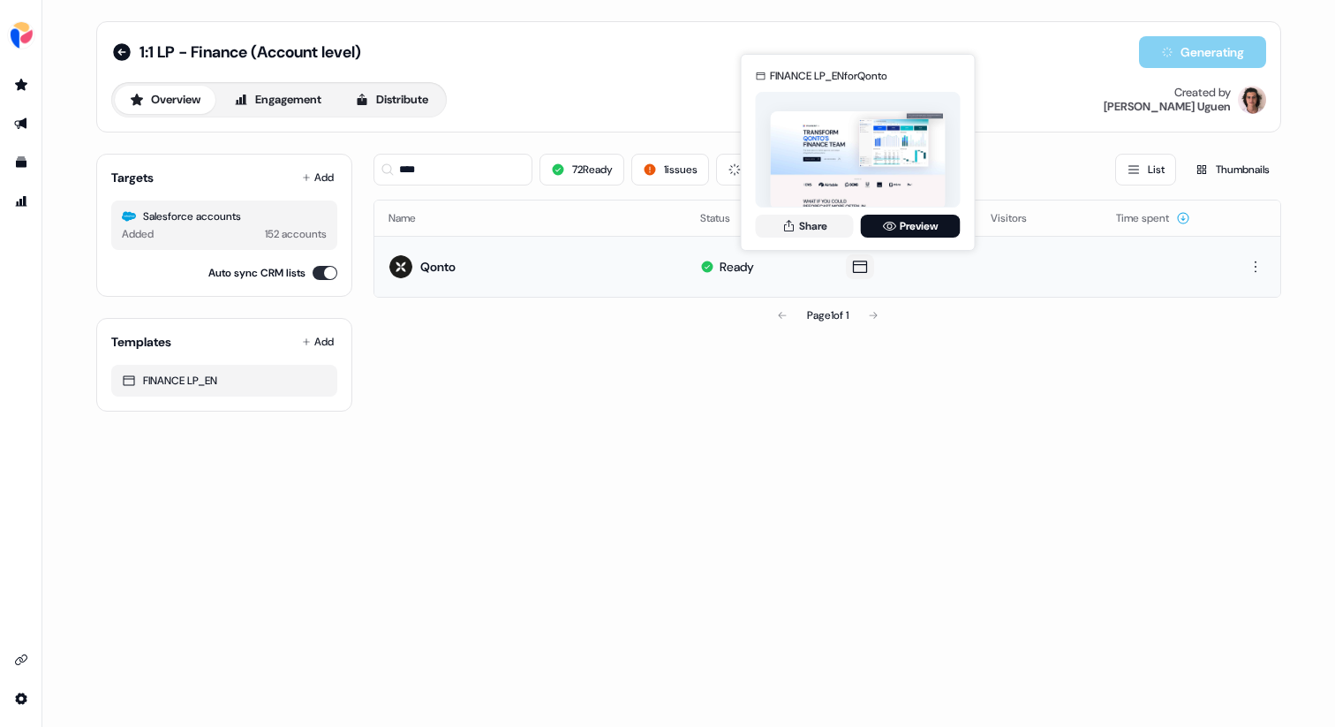
click at [868, 261] on icon at bounding box center [860, 267] width 21 height 18
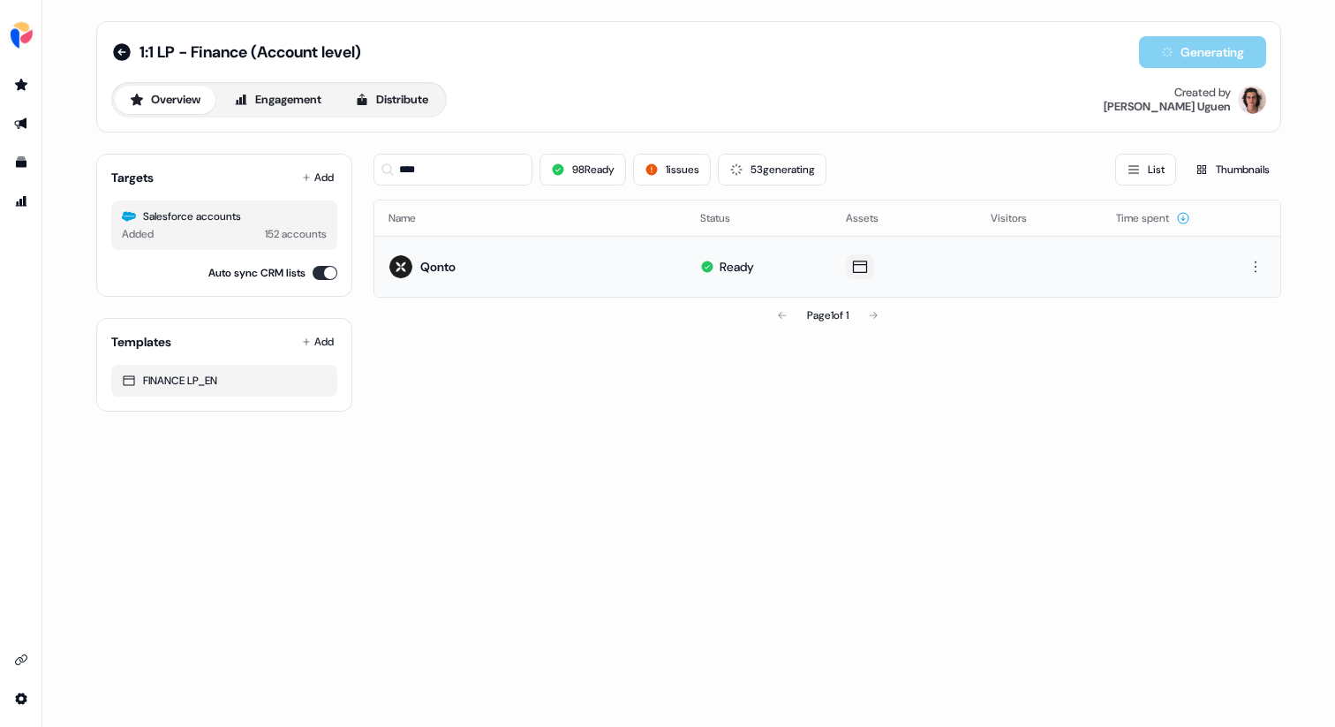
click at [860, 267] on icon at bounding box center [860, 267] width 21 height 18
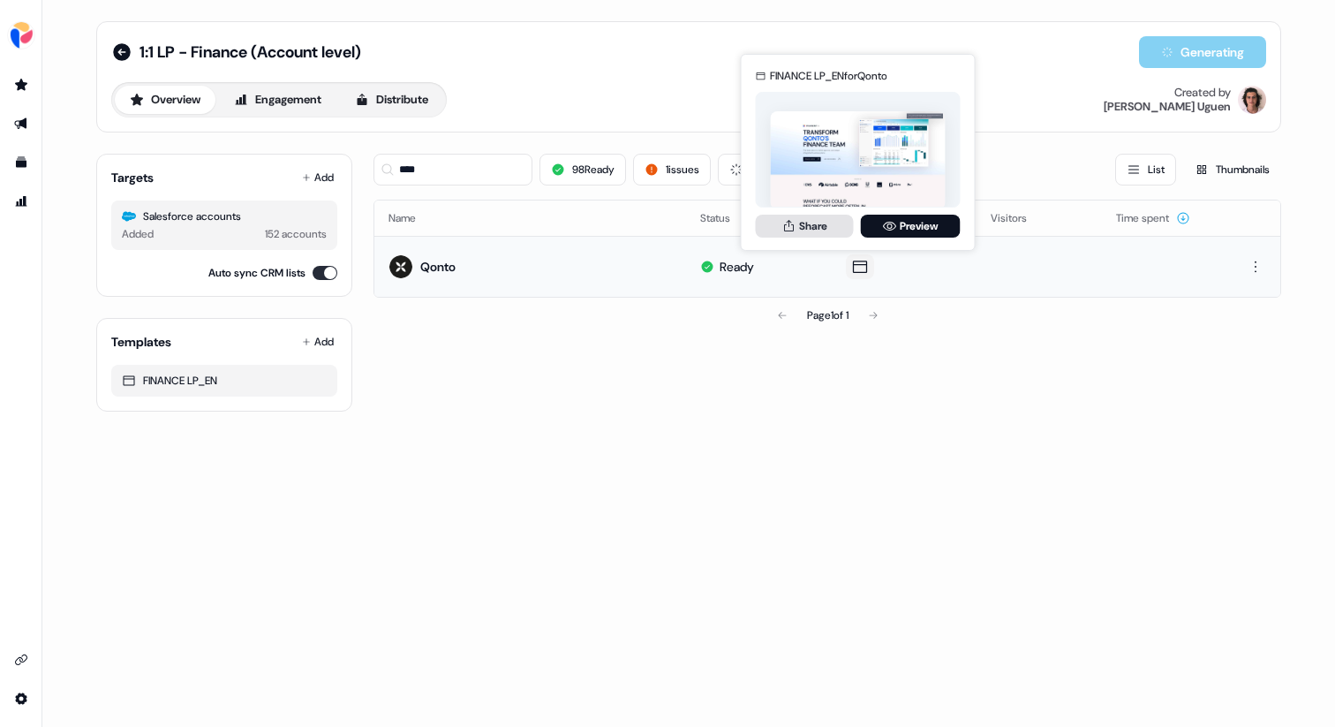
click at [823, 228] on button "Share" at bounding box center [805, 226] width 98 height 23
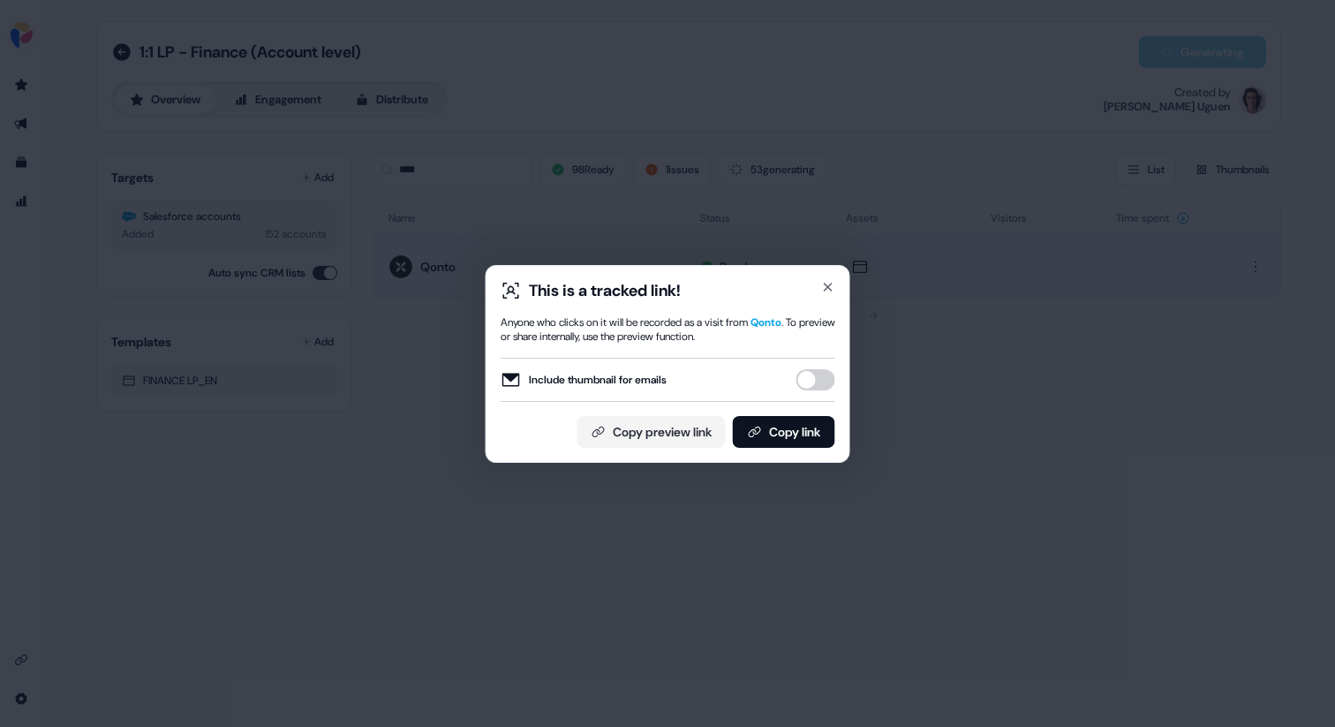
click at [819, 381] on button "Include thumbnail for emails" at bounding box center [816, 379] width 39 height 21
click at [634, 436] on button "Copy preview link" at bounding box center [652, 432] width 148 height 32
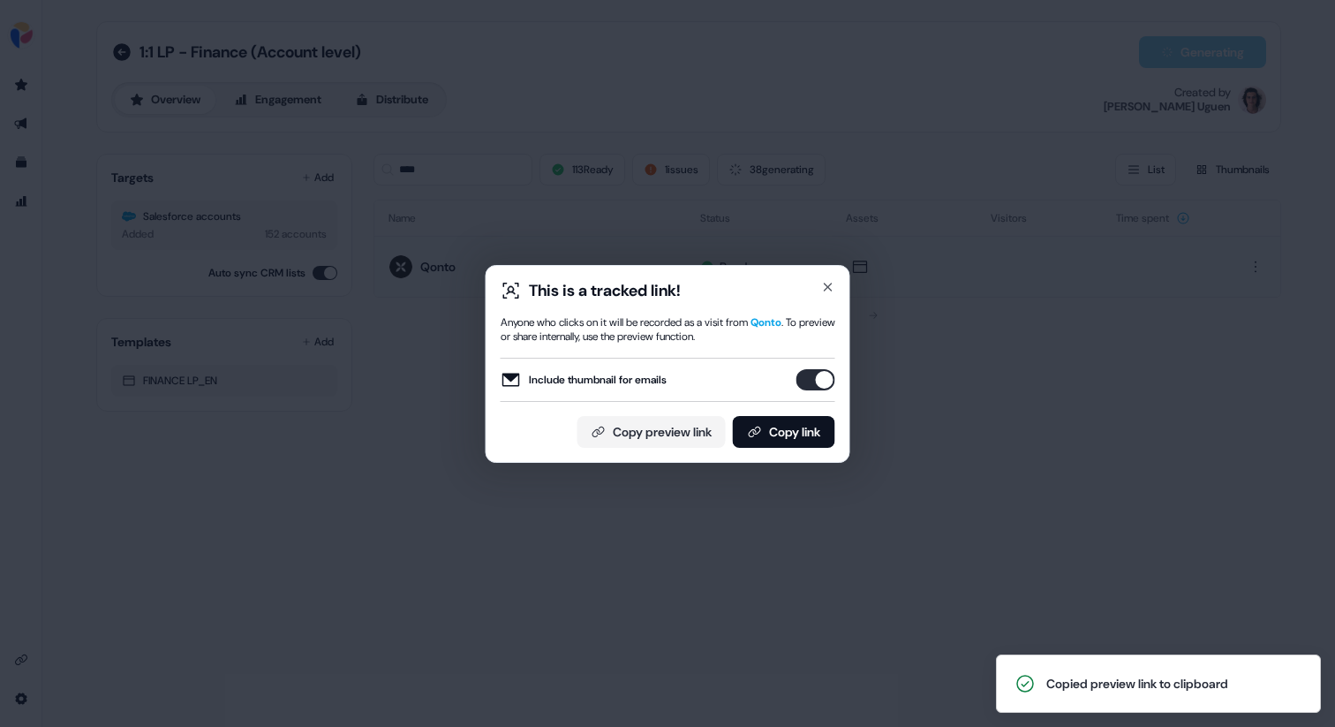
click at [819, 377] on button "Include thumbnail for emails" at bounding box center [816, 379] width 39 height 21
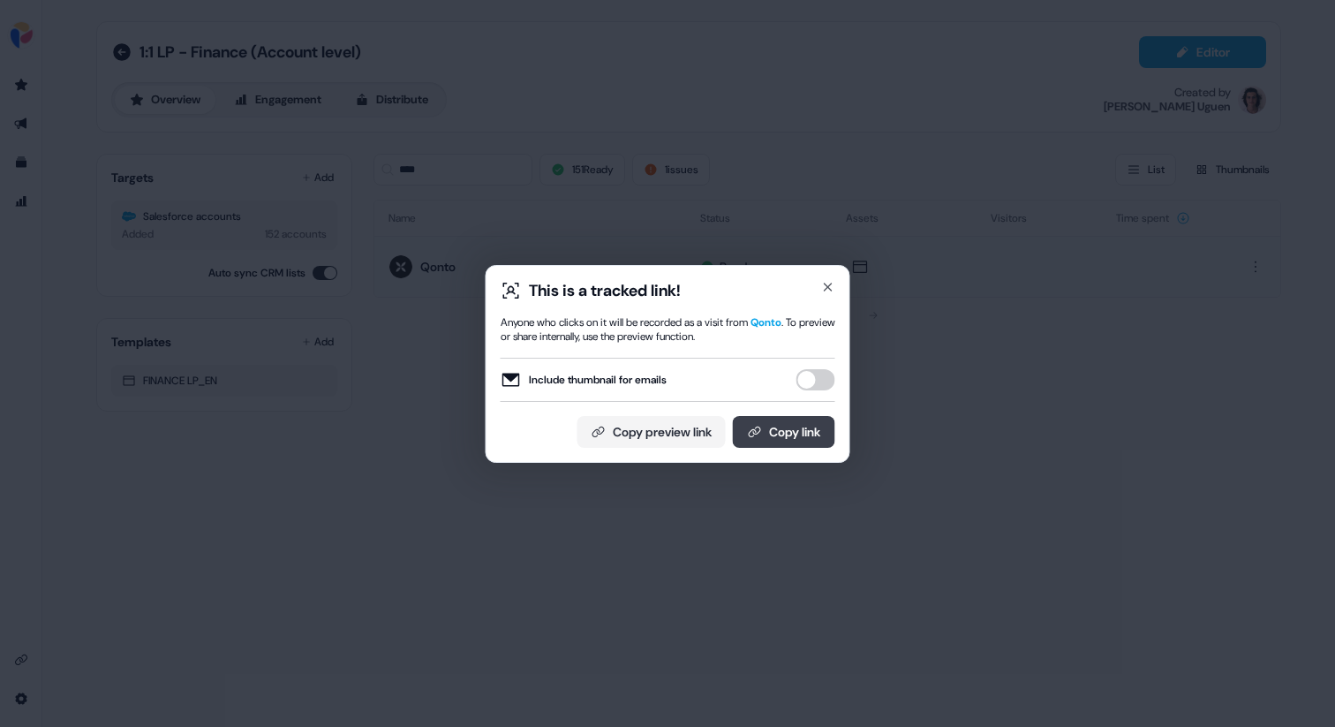
click at [784, 438] on button "Copy link" at bounding box center [784, 432] width 102 height 32
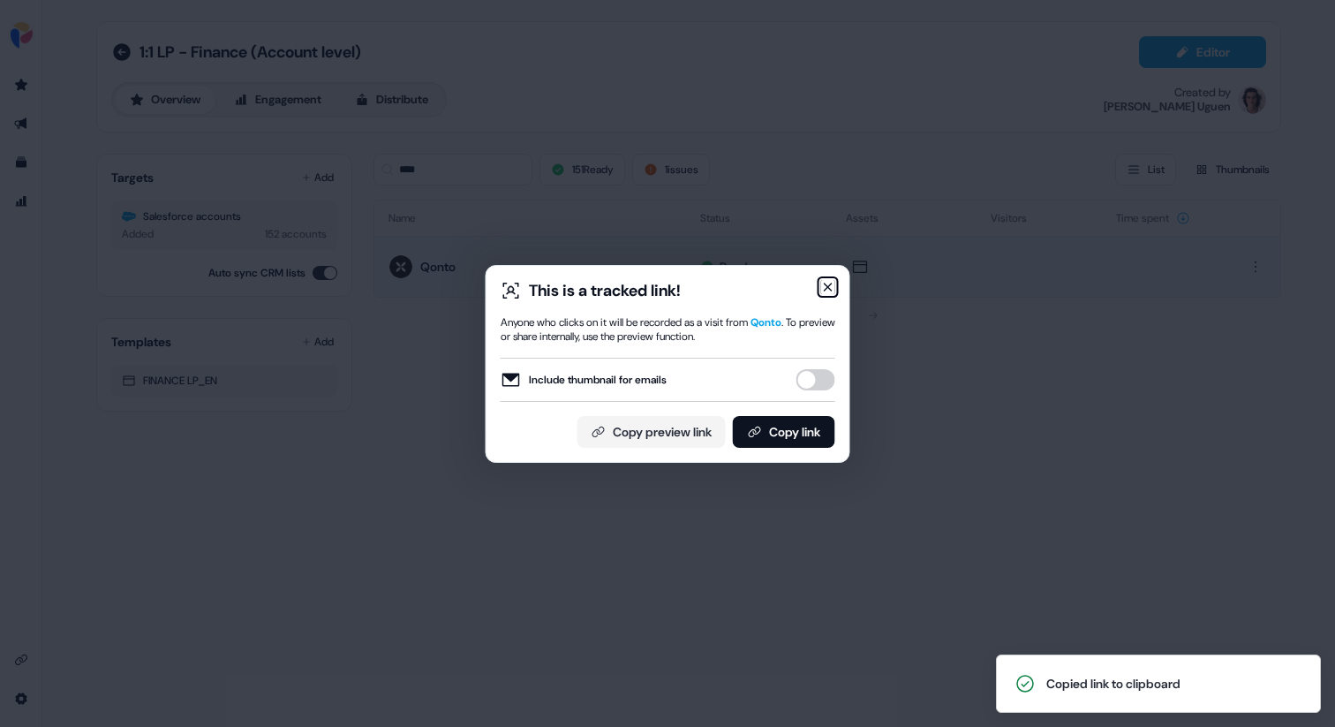
click at [826, 284] on icon "button" at bounding box center [828, 286] width 7 height 7
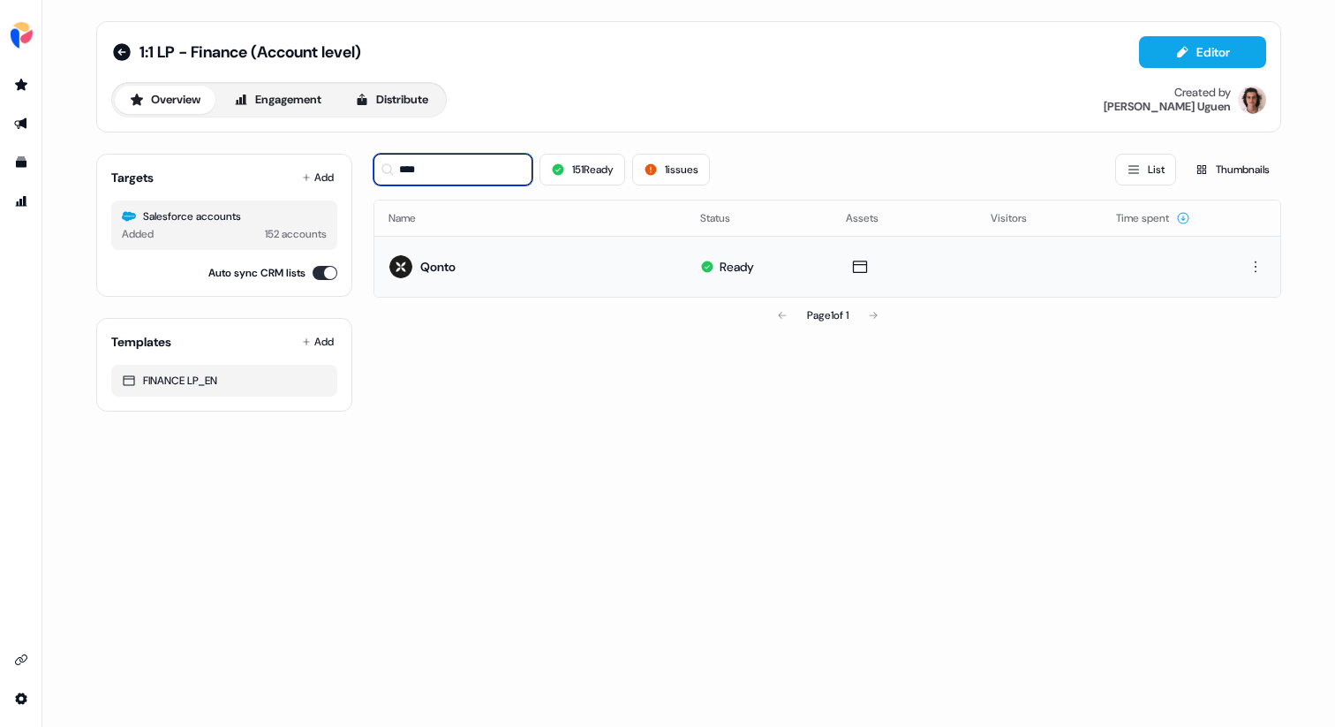
click at [492, 166] on input "****" at bounding box center [453, 170] width 159 height 32
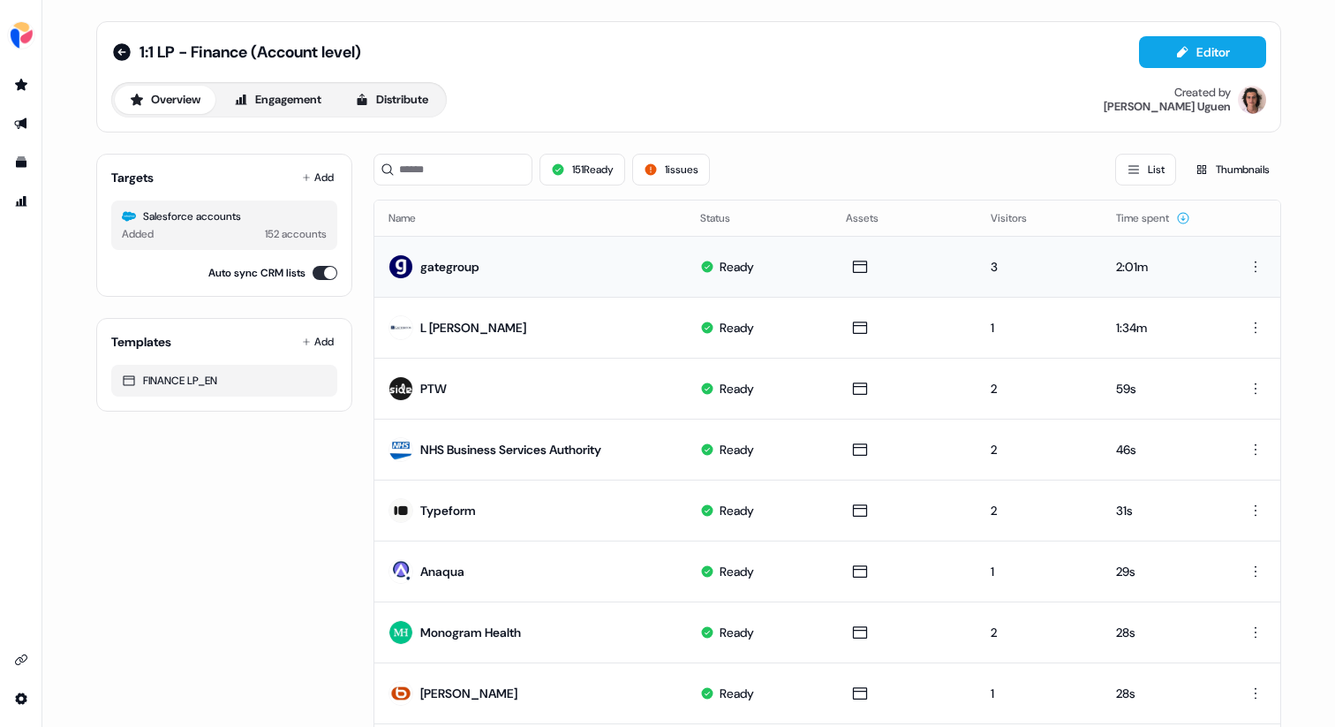
click at [1251, 277] on td at bounding box center [1251, 266] width 58 height 61
click at [1251, 268] on html "For the best experience switch devices to a bigger screen. Go to [DOMAIN_NAME] …" at bounding box center [667, 363] width 1335 height 727
click at [1250, 325] on div "Delete" at bounding box center [1253, 327] width 104 height 28
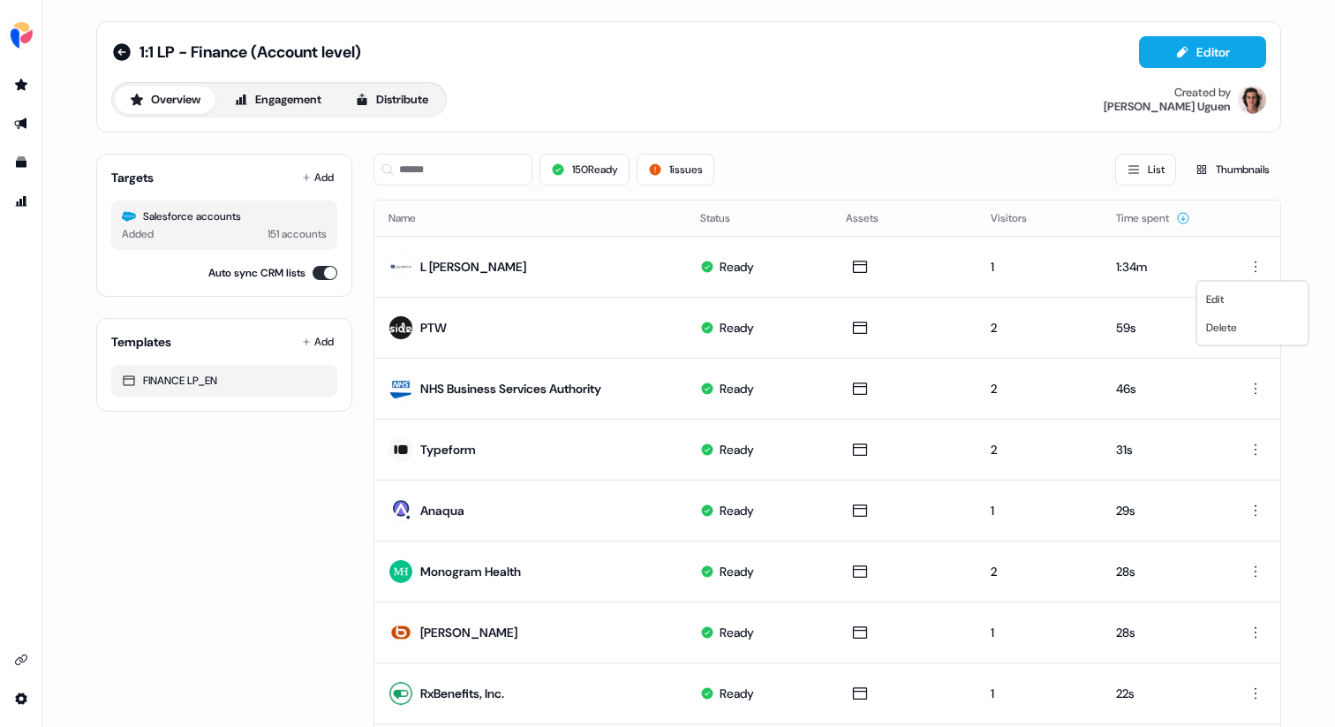
click at [1253, 263] on html "For the best experience switch devices to a bigger screen. Go to [DOMAIN_NAME] …" at bounding box center [667, 363] width 1335 height 727
click at [1243, 329] on div "Delete" at bounding box center [1253, 327] width 104 height 28
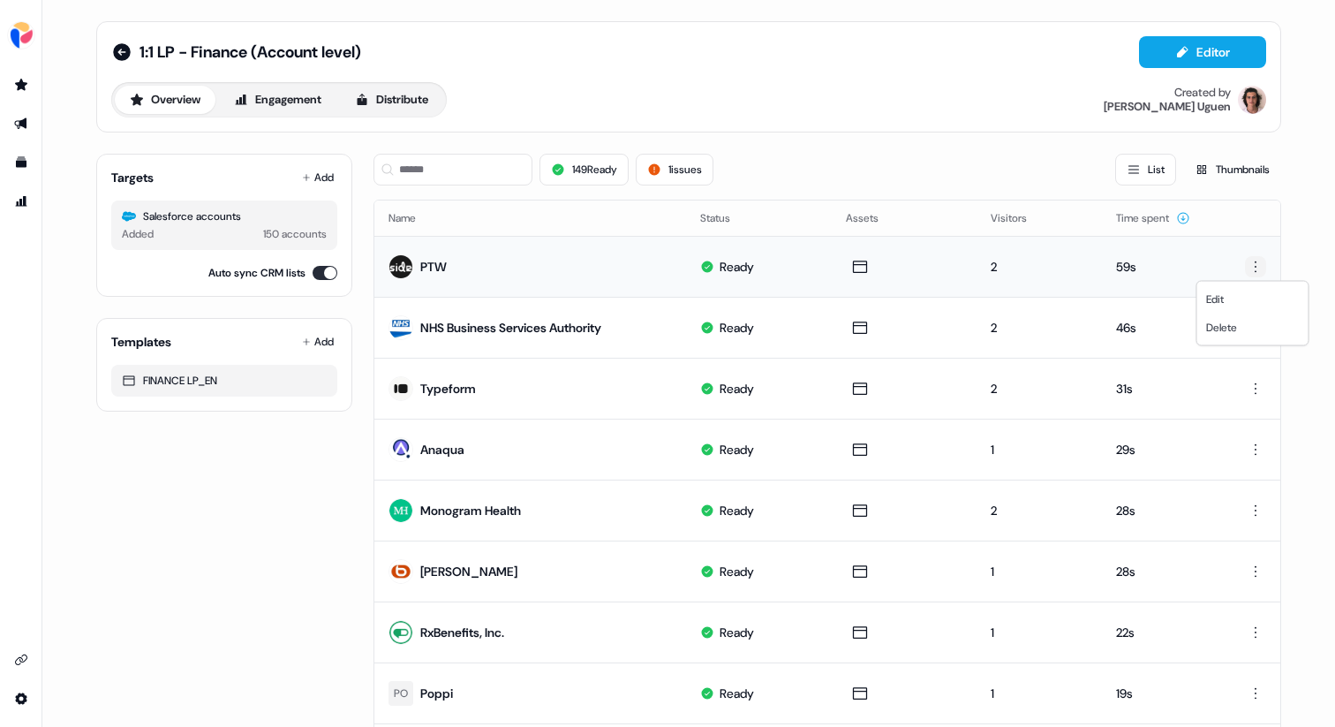
click at [1250, 268] on html "For the best experience switch devices to a bigger screen. Go to [DOMAIN_NAME] …" at bounding box center [667, 363] width 1335 height 727
click at [1229, 323] on span "Delete" at bounding box center [1221, 328] width 31 height 14
